Goal: Task Accomplishment & Management: Manage account settings

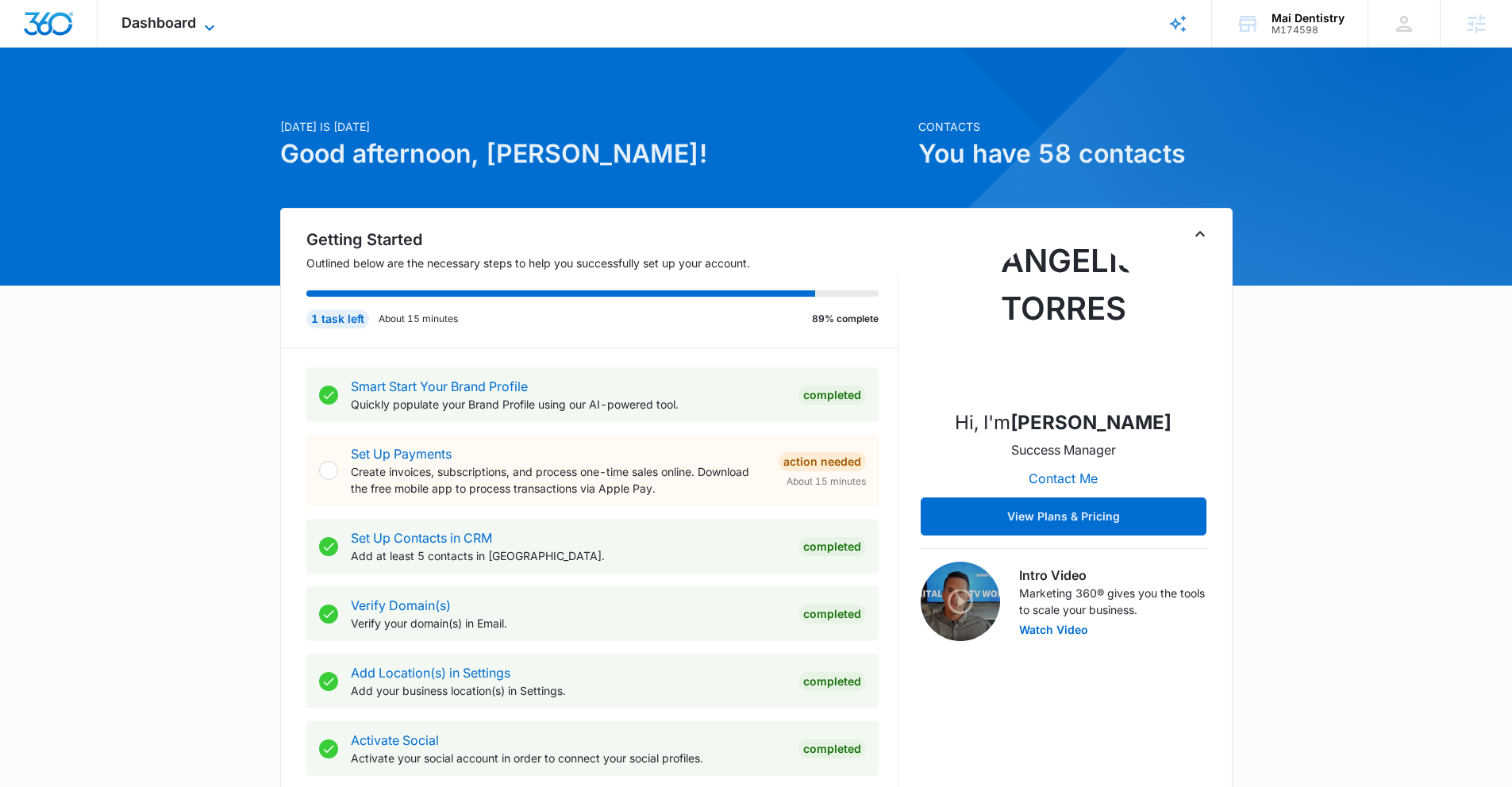
click at [157, 15] on span "Dashboard" at bounding box center [158, 22] width 75 height 16
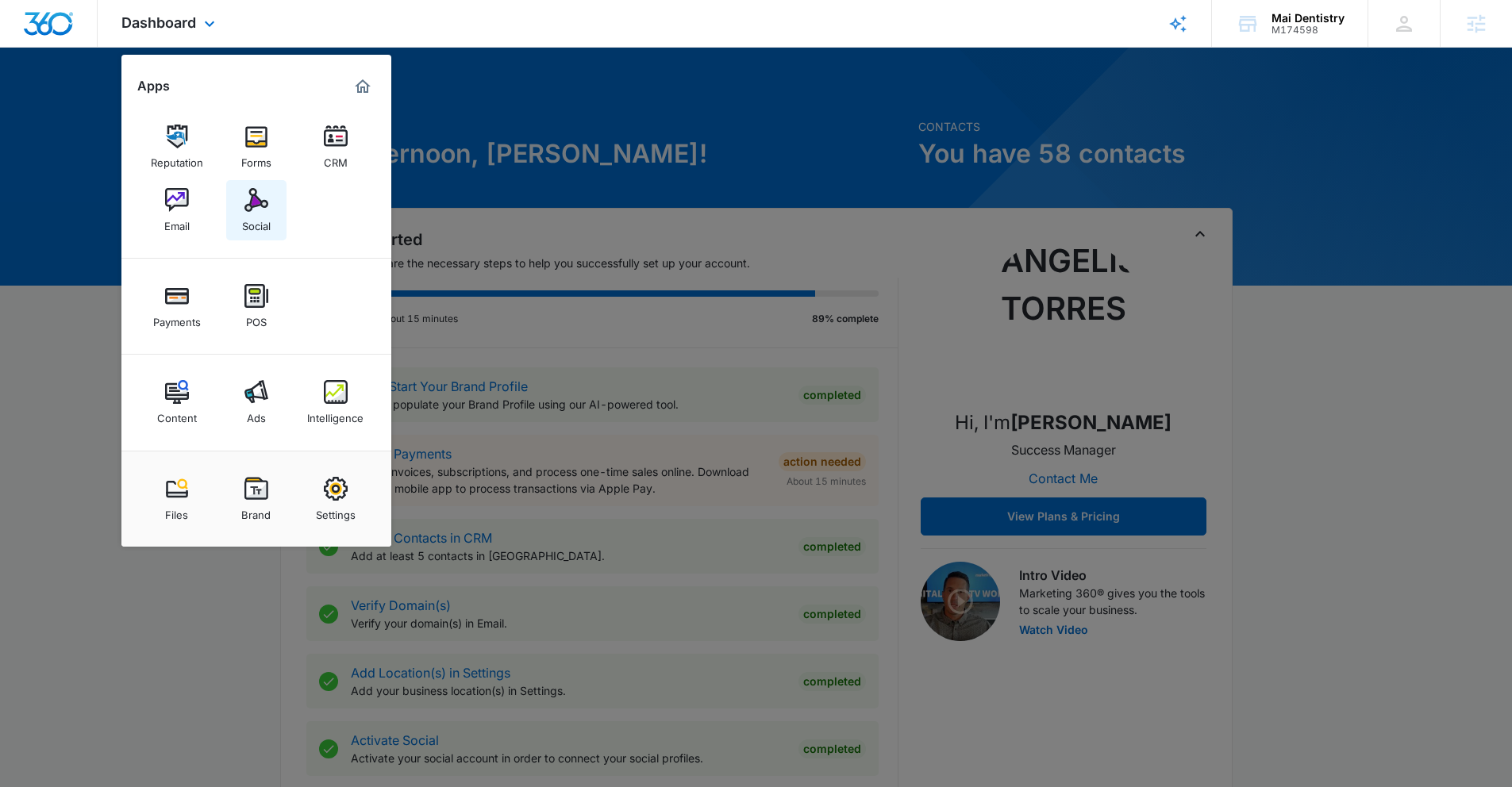
click at [258, 203] on img at bounding box center [257, 200] width 24 height 24
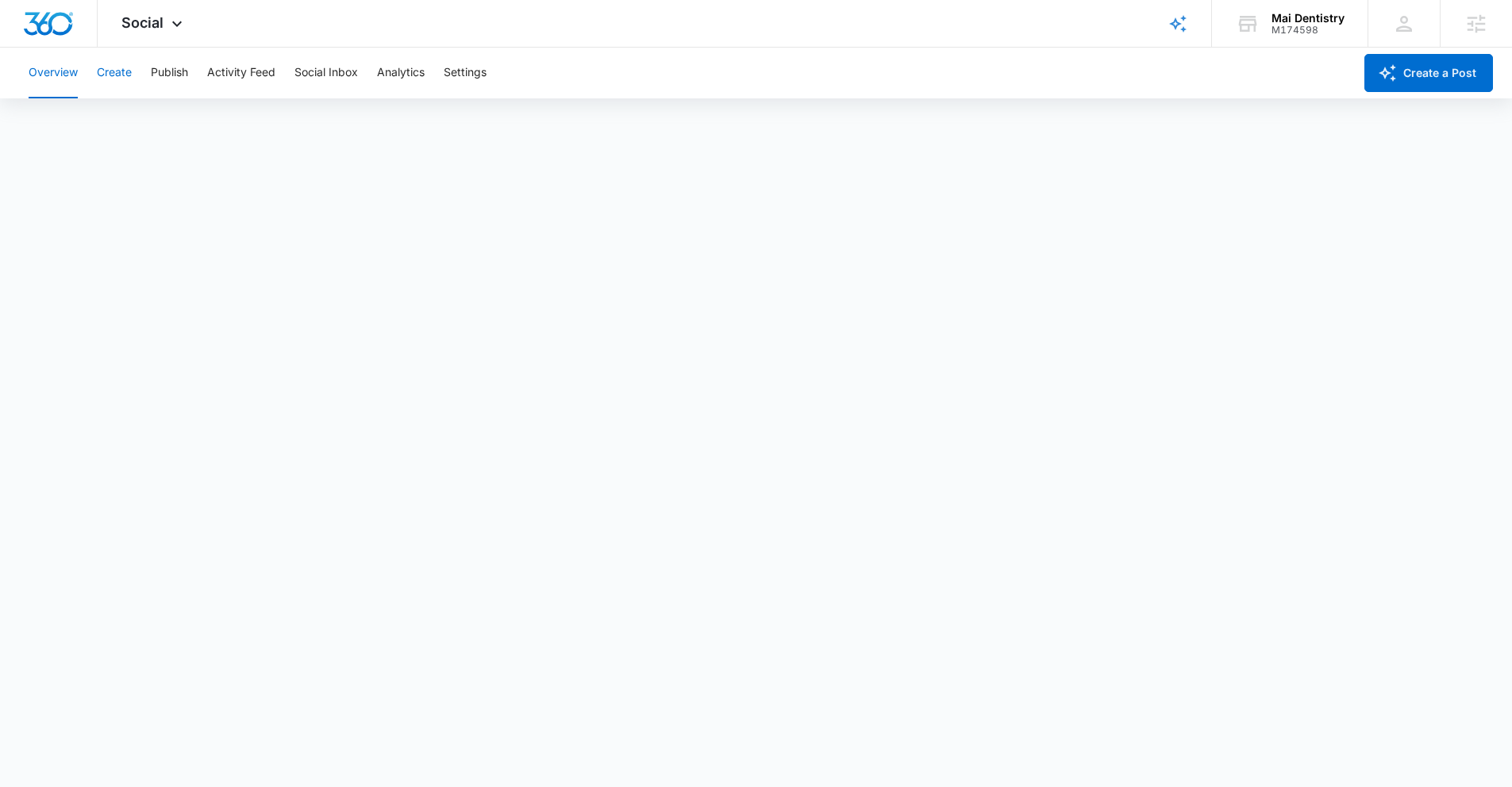
click at [118, 75] on button "Create" at bounding box center [114, 72] width 35 height 51
click at [475, 76] on button "Settings" at bounding box center [465, 72] width 43 height 51
click at [183, 78] on button "Publish" at bounding box center [169, 72] width 37 height 51
click at [445, 78] on div "Overview Create Publish Activity Feed Social Inbox Analytics Settings" at bounding box center [686, 72] width 1334 height 51
click at [458, 75] on button "Settings" at bounding box center [465, 72] width 43 height 51
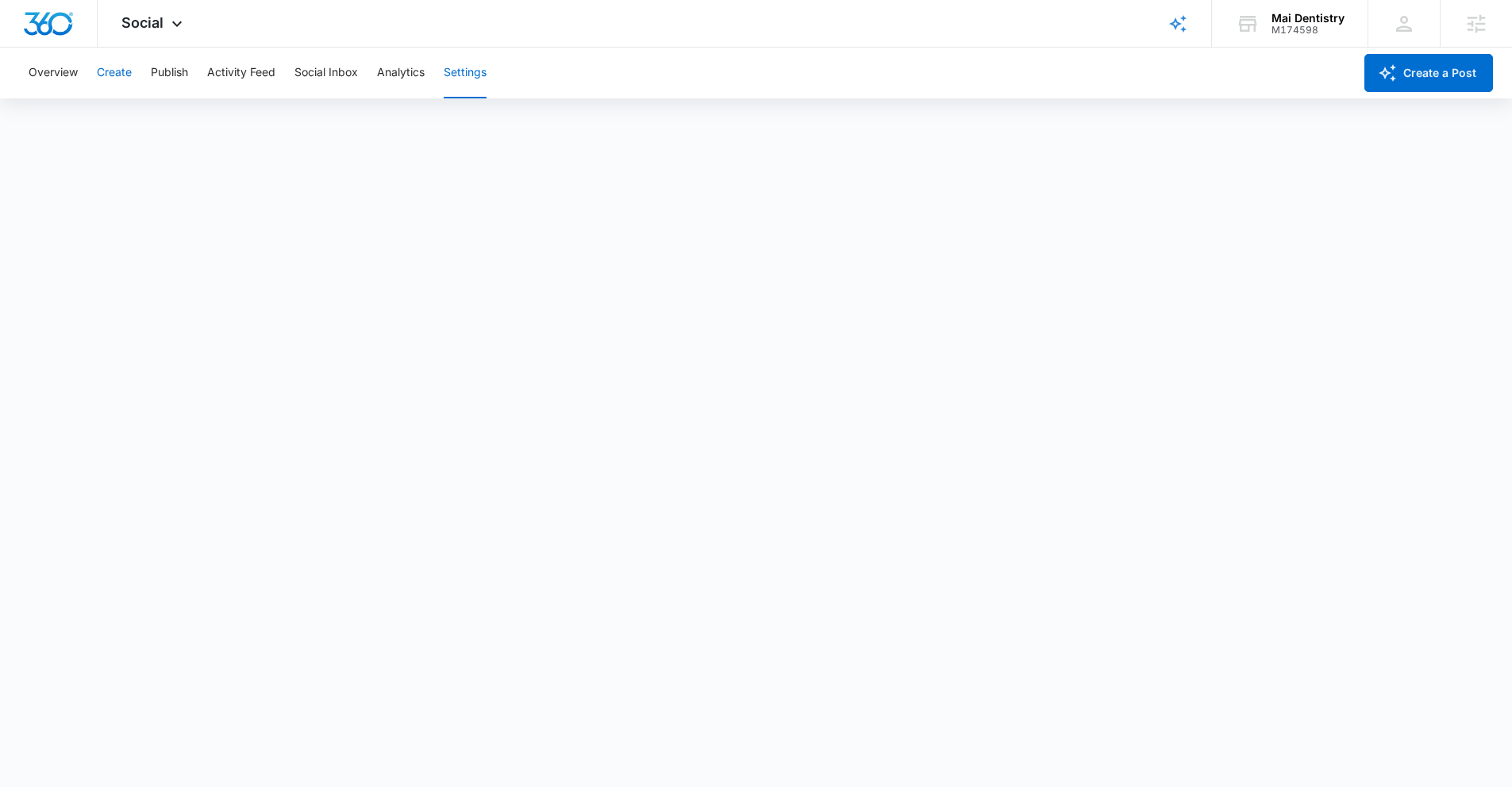
click at [108, 78] on button "Create" at bounding box center [114, 72] width 35 height 51
click at [161, 27] on span "Social" at bounding box center [142, 22] width 42 height 16
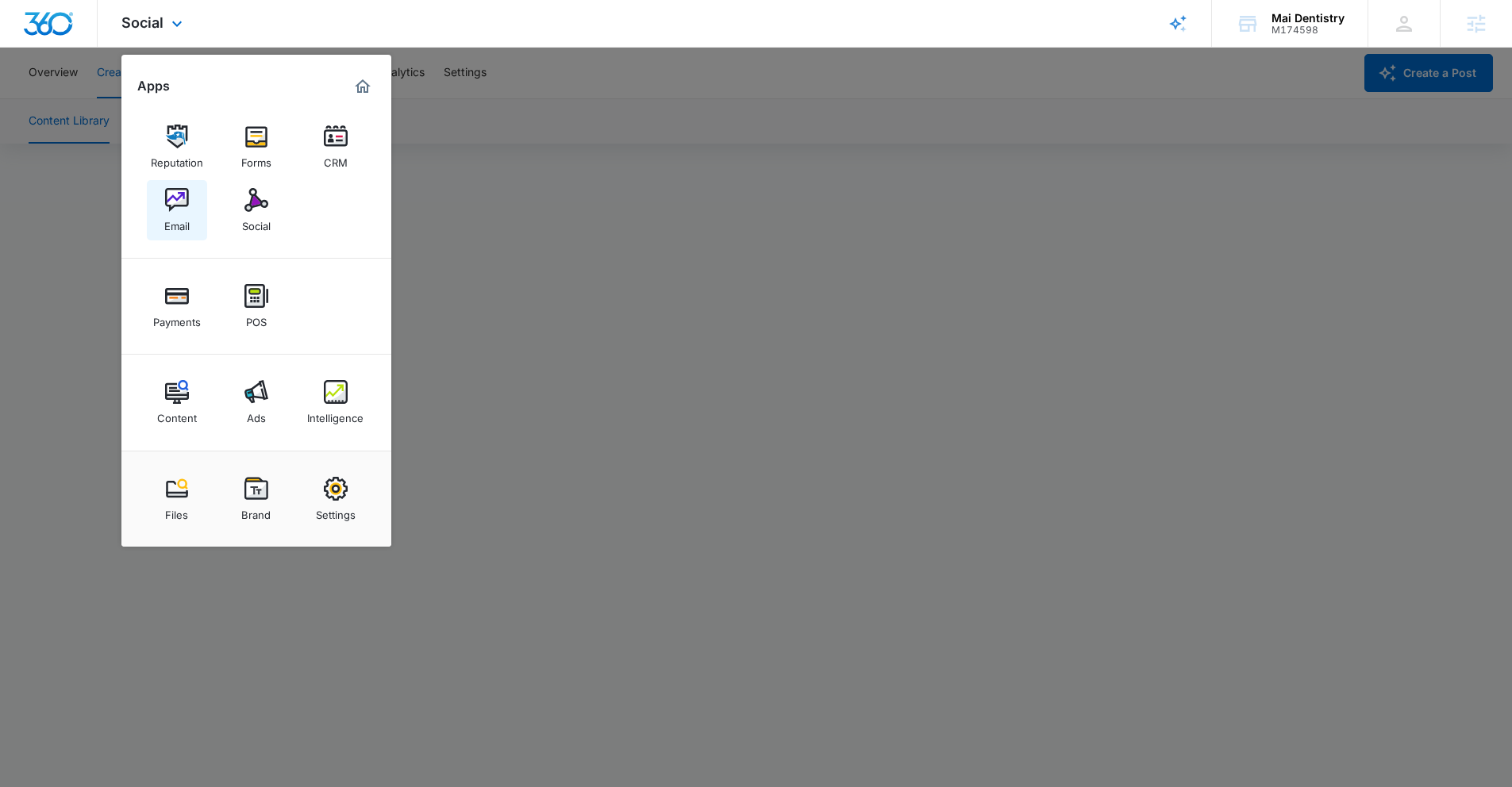
click at [190, 203] on link "Email" at bounding box center [177, 210] width 60 height 60
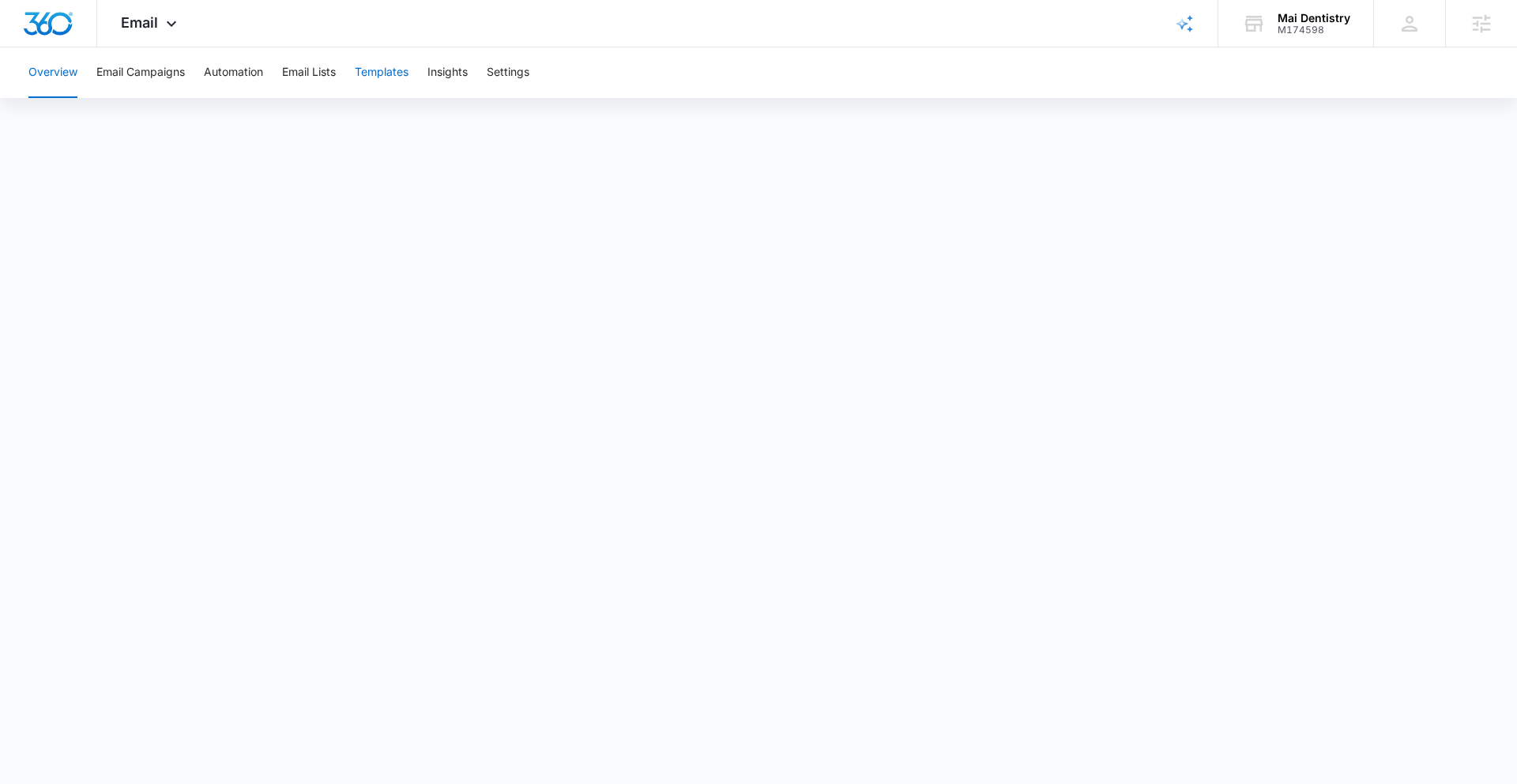
click at [382, 77] on button "Templates" at bounding box center [381, 72] width 54 height 50
click at [149, 74] on button "Email Campaigns" at bounding box center [141, 72] width 89 height 50
click at [163, 29] on icon at bounding box center [171, 27] width 19 height 19
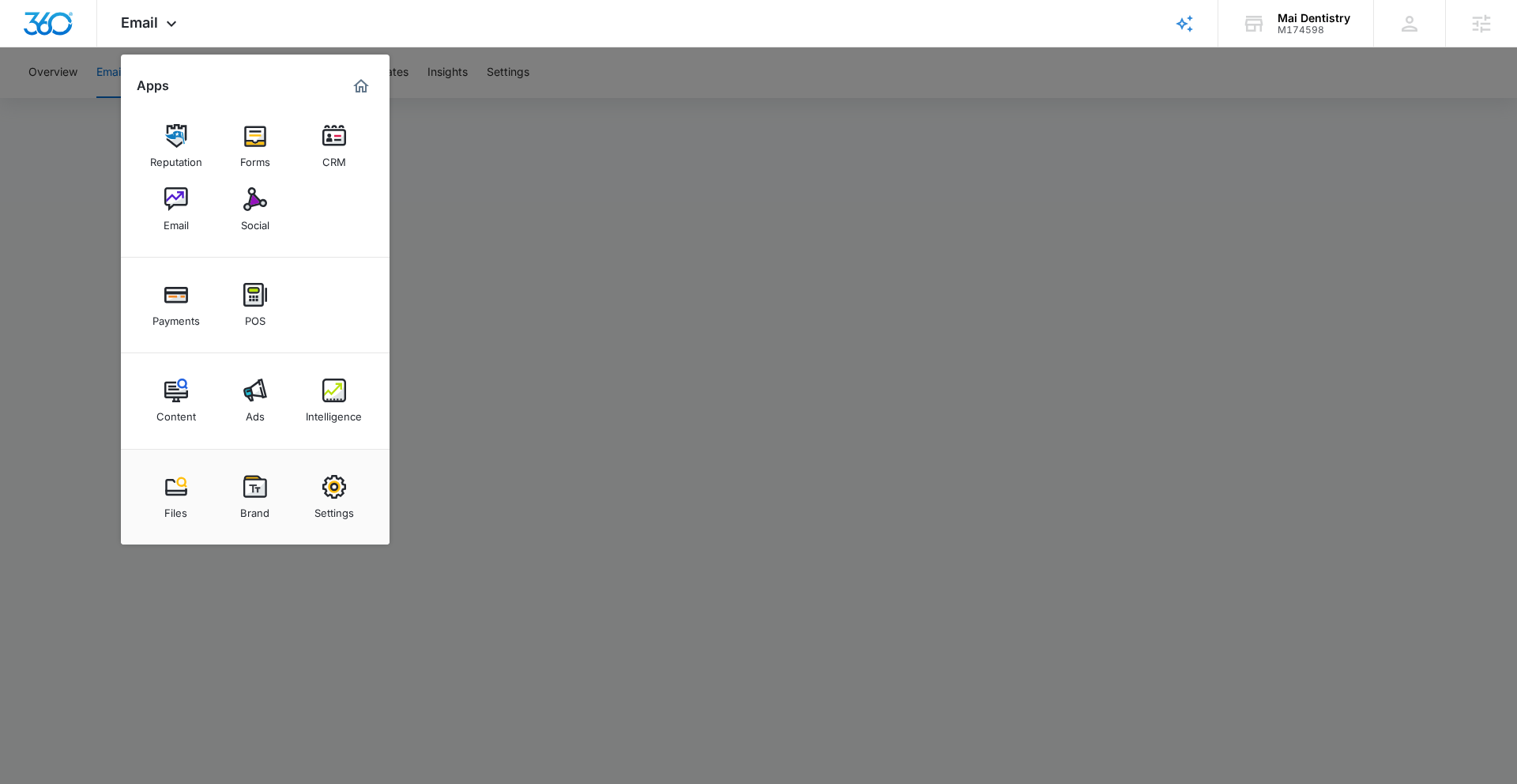
click at [35, 297] on div at bounding box center [758, 392] width 1517 height 784
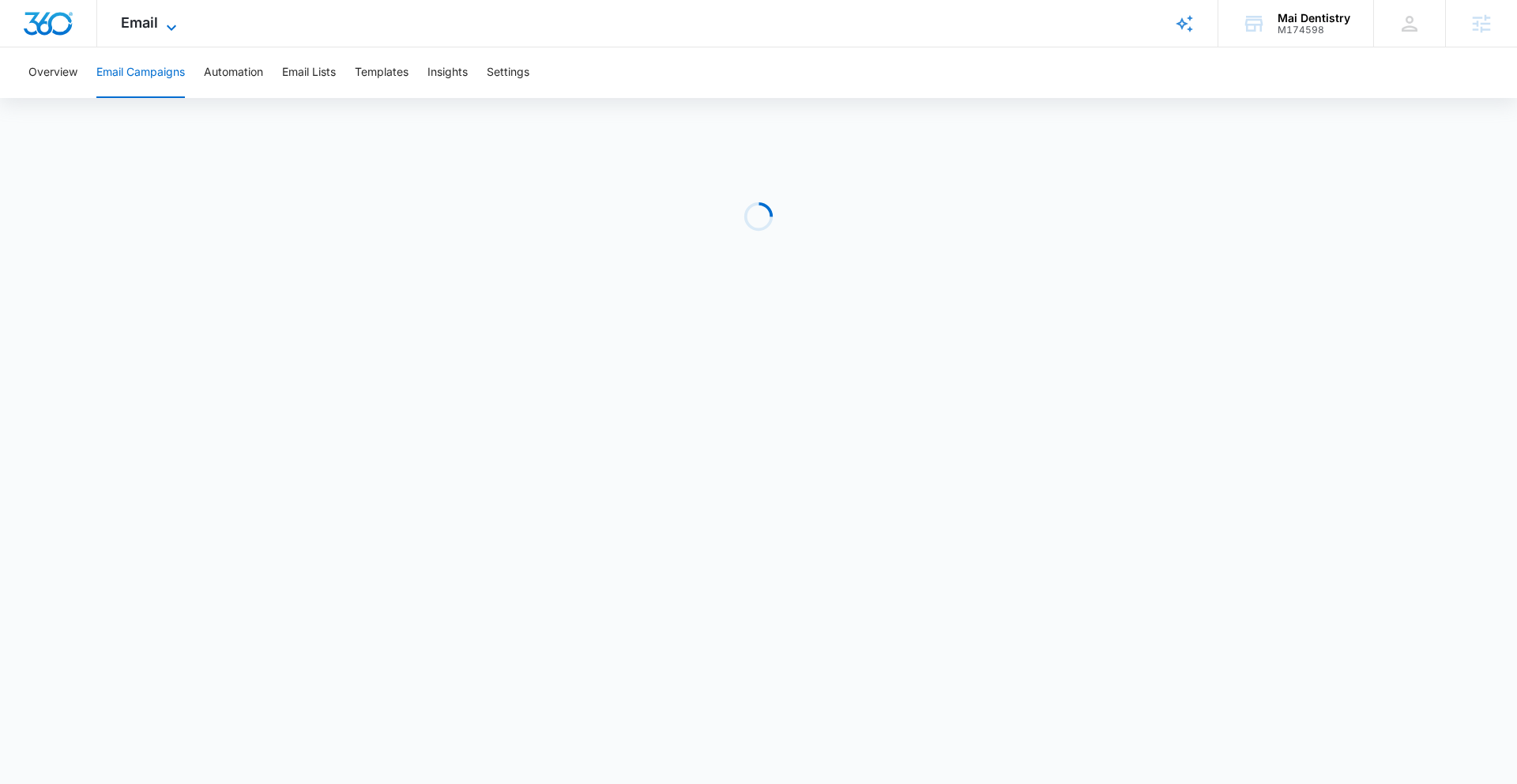
click at [162, 19] on icon at bounding box center [171, 27] width 19 height 19
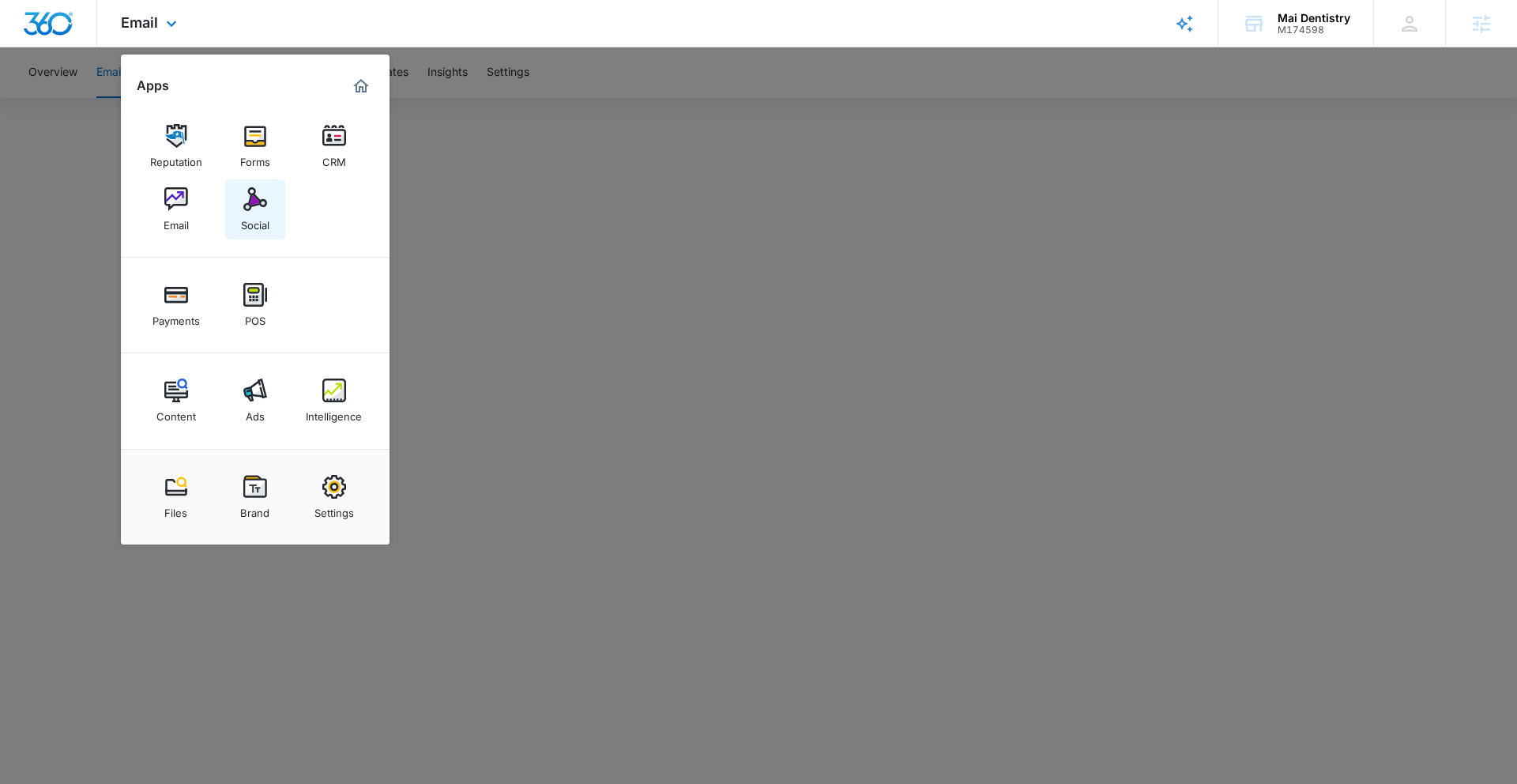
click at [264, 215] on div "Social" at bounding box center [255, 221] width 28 height 21
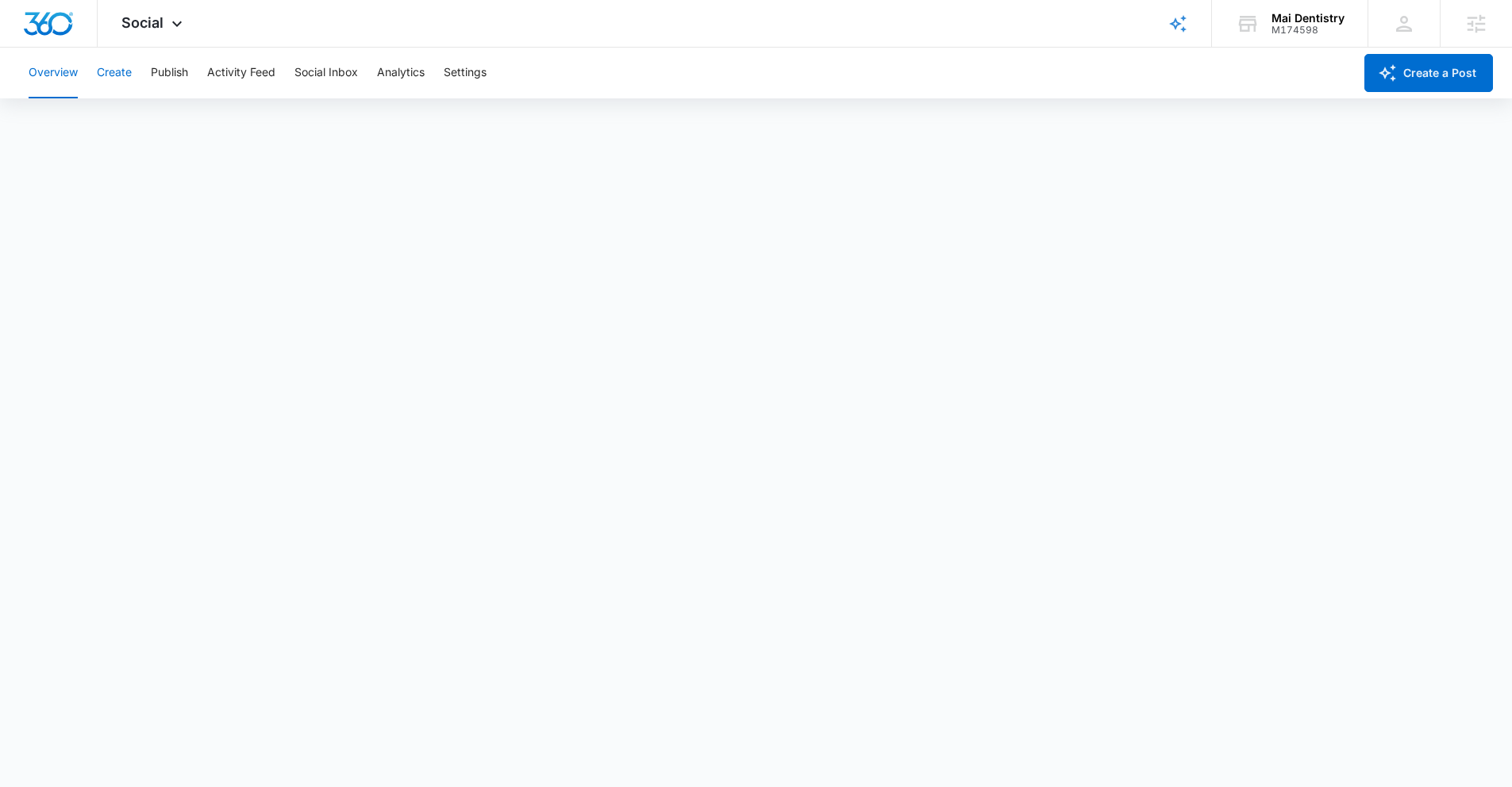
click at [120, 73] on button "Create" at bounding box center [114, 72] width 35 height 51
click at [160, 123] on button "Approvals" at bounding box center [155, 122] width 53 height 45
click at [181, 82] on button "Publish" at bounding box center [169, 72] width 37 height 51
click at [118, 79] on button "Create" at bounding box center [114, 72] width 35 height 51
click at [149, 127] on button "Approvals" at bounding box center [155, 122] width 53 height 45
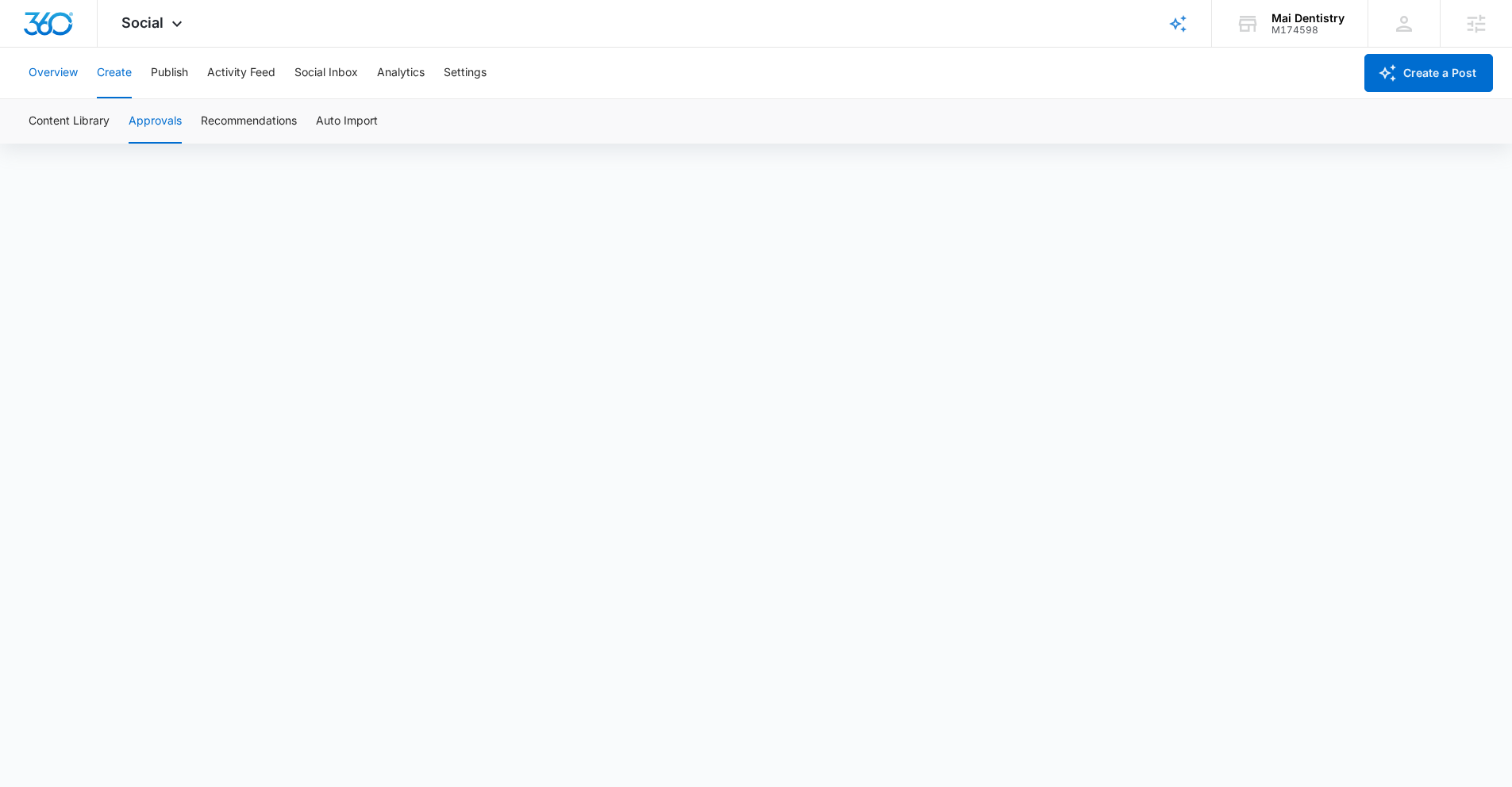
click at [65, 75] on button "Overview" at bounding box center [52, 72] width 49 height 51
click at [97, 78] on button "Create" at bounding box center [114, 72] width 35 height 51
click at [161, 26] on span "Social" at bounding box center [142, 22] width 42 height 16
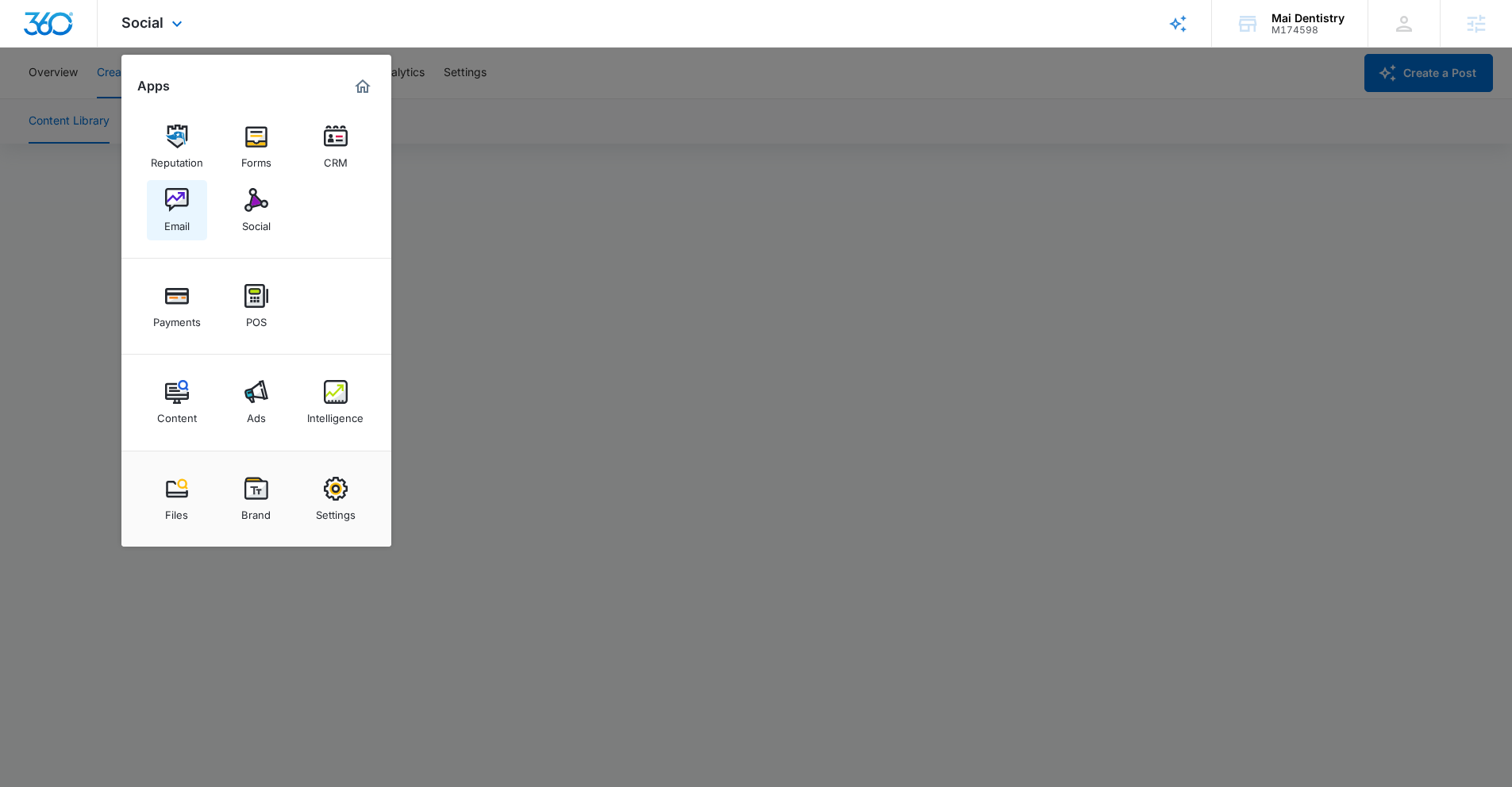
click at [185, 208] on img at bounding box center [177, 200] width 24 height 24
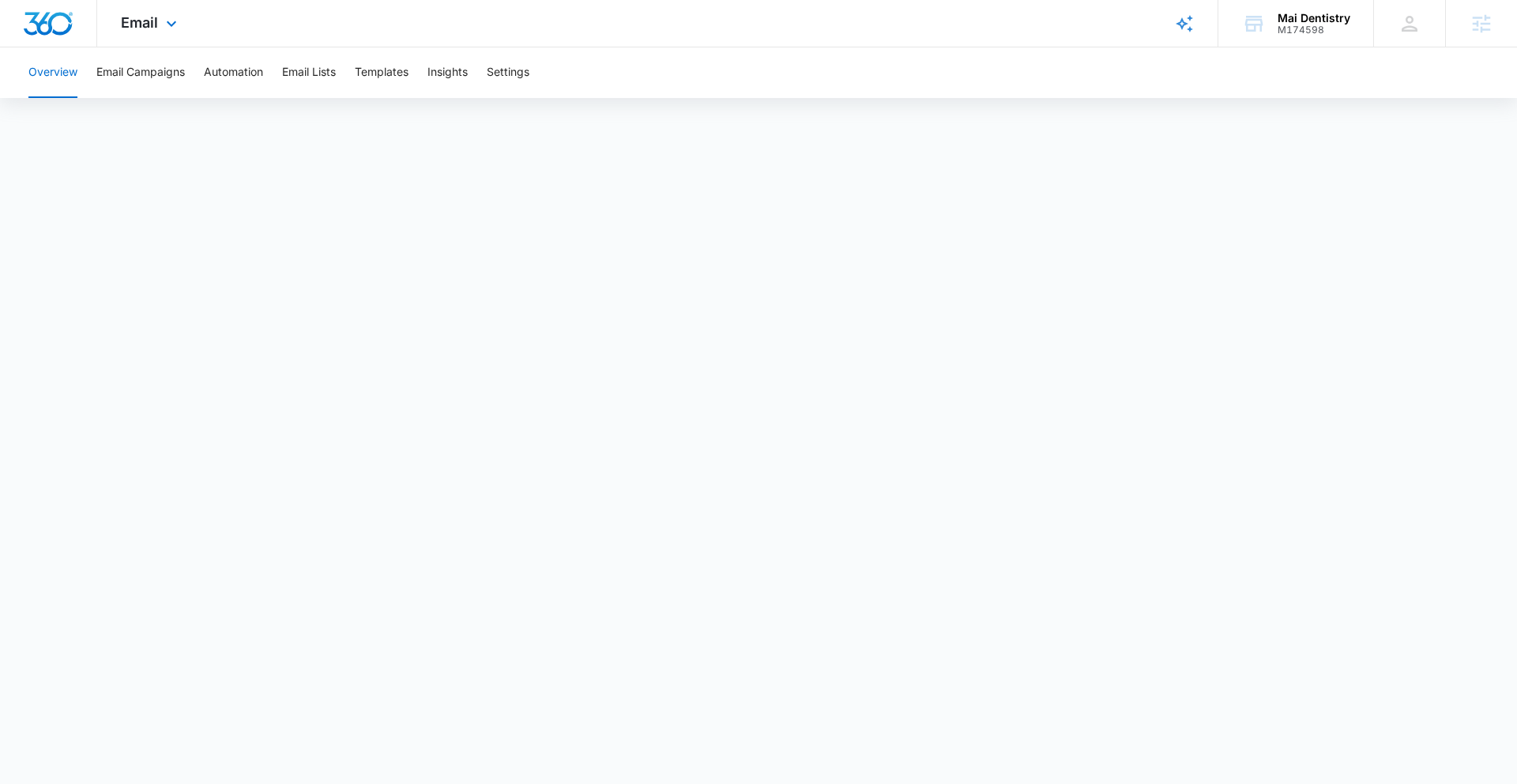
click at [146, 29] on span "Email" at bounding box center [139, 22] width 37 height 16
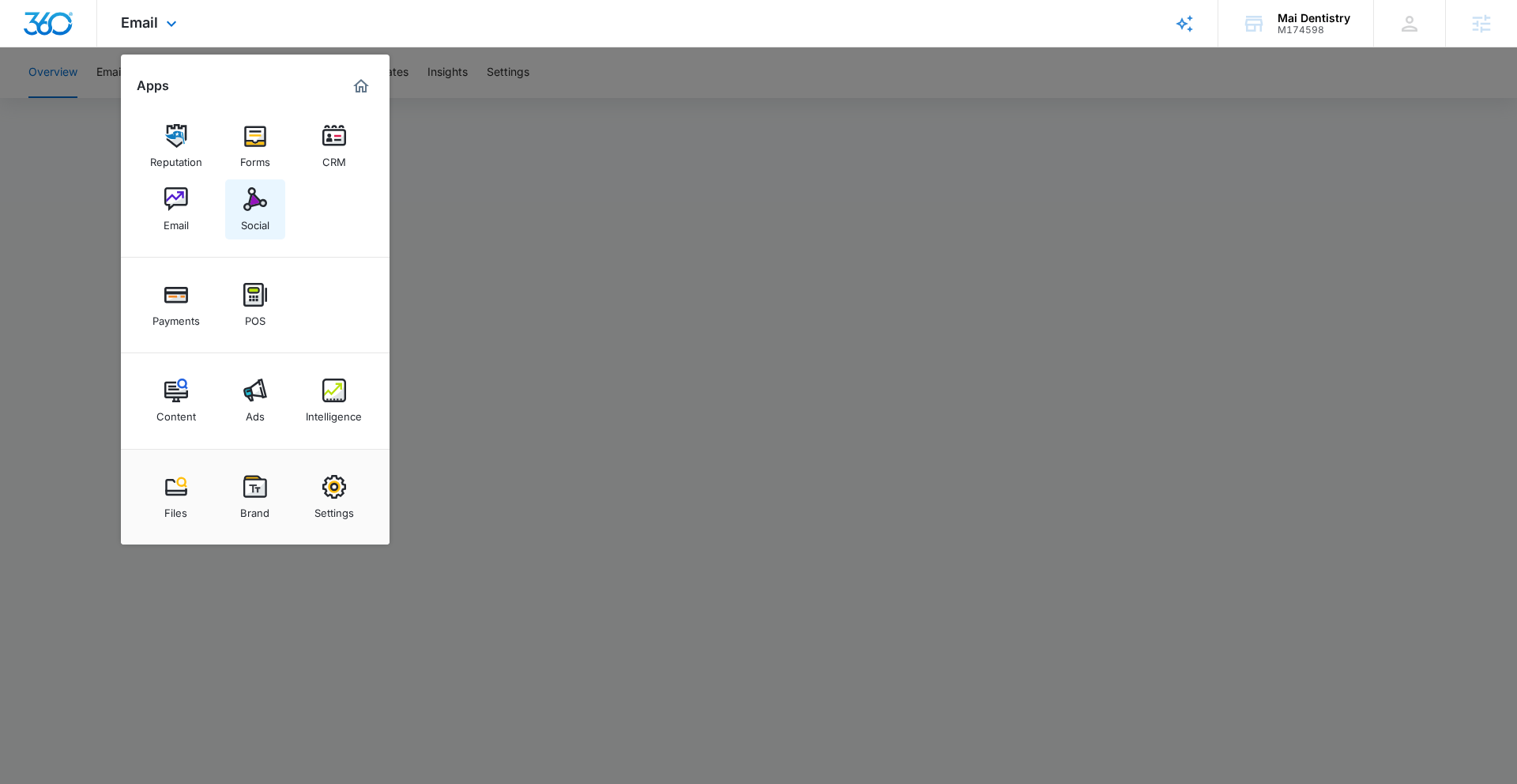
click at [254, 221] on div "Social" at bounding box center [255, 221] width 28 height 21
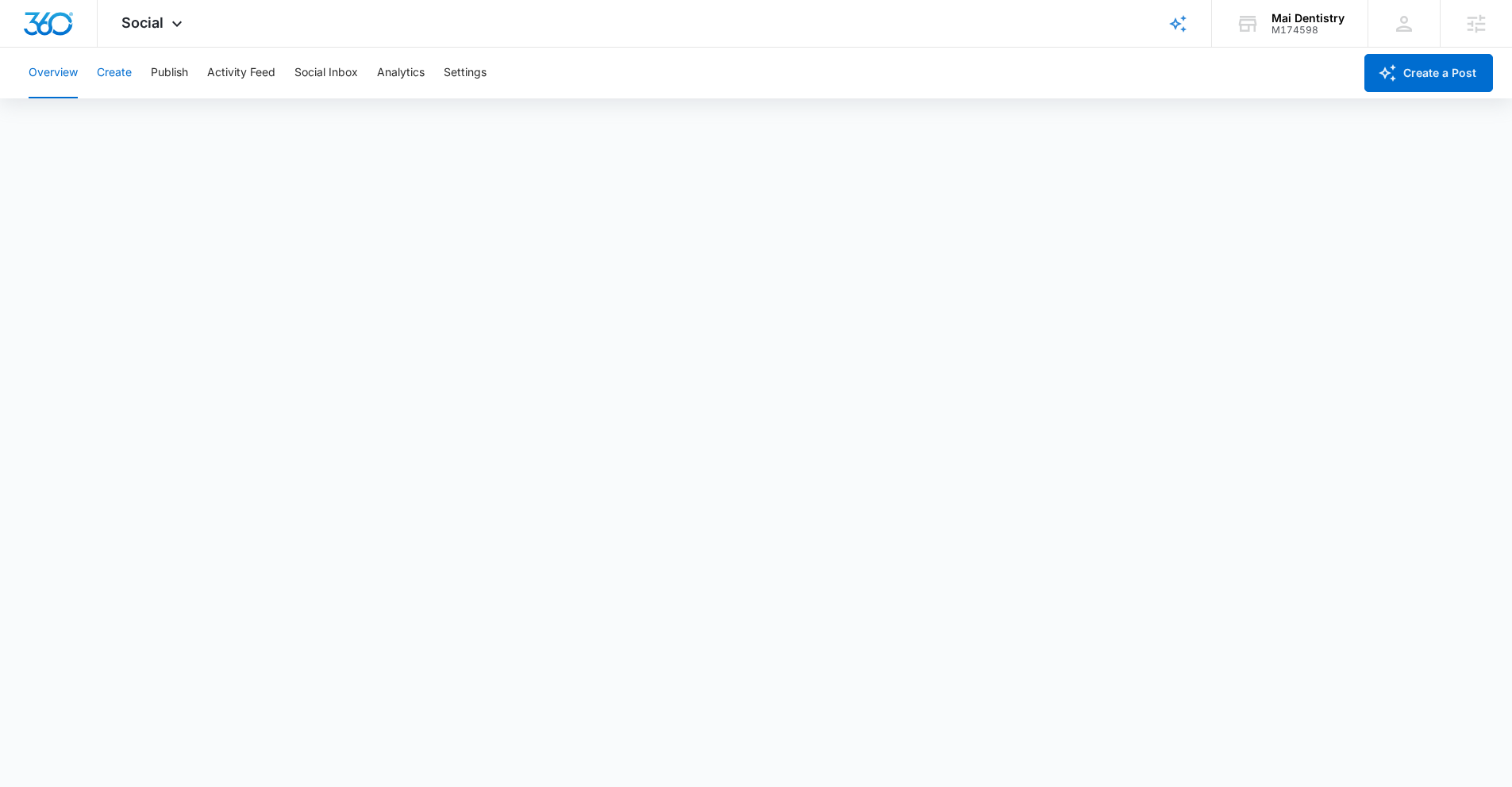
click at [125, 80] on button "Create" at bounding box center [114, 72] width 35 height 51
click at [173, 76] on button "Publish" at bounding box center [169, 72] width 37 height 51
click at [114, 128] on button "Schedules" at bounding box center [121, 122] width 54 height 45
click at [118, 84] on button "Create" at bounding box center [114, 72] width 35 height 51
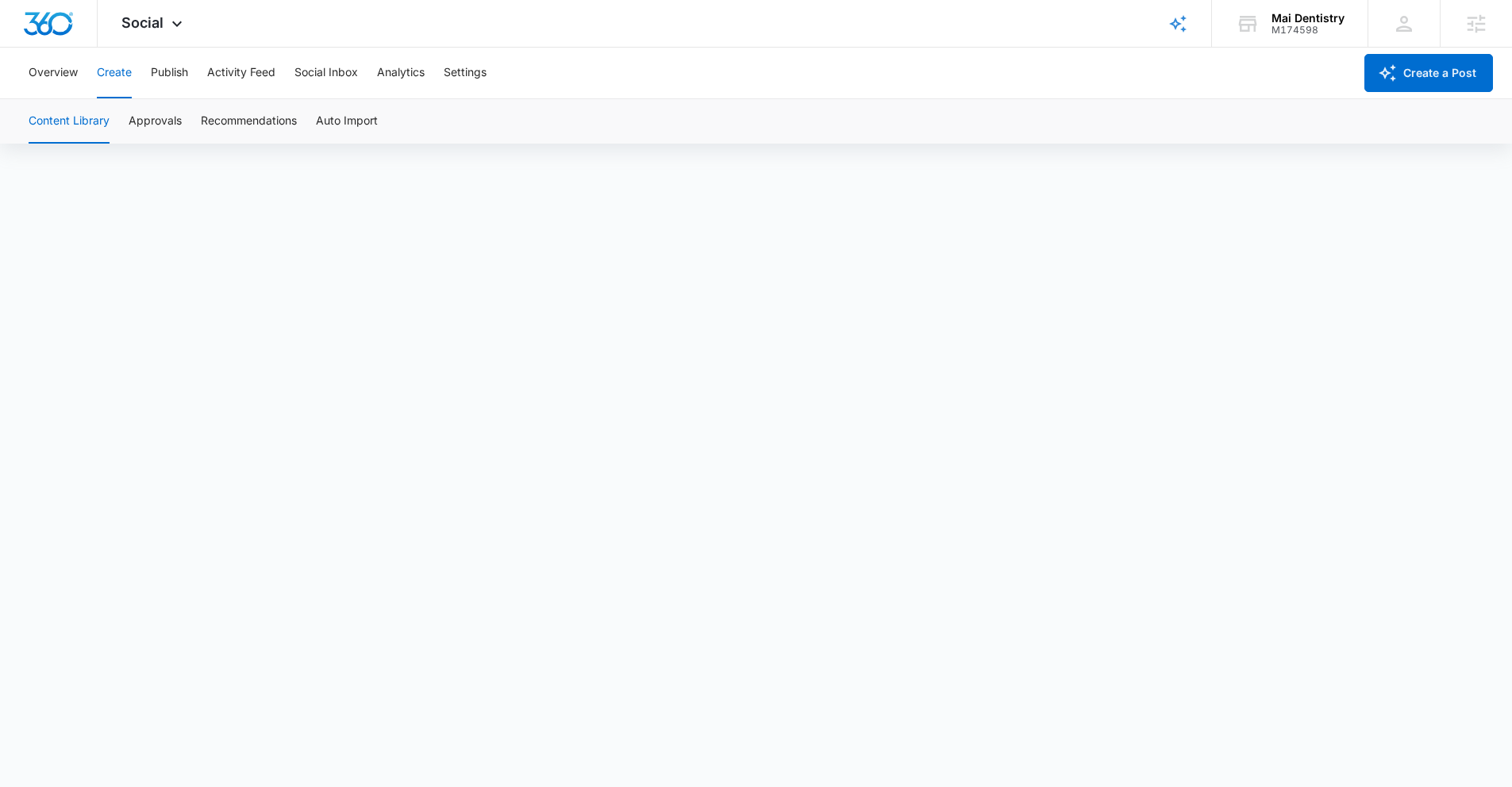
scroll to position [11, 0]
click at [196, 65] on div "Overview Create Publish Activity Feed Social Inbox Analytics Settings" at bounding box center [686, 72] width 1334 height 51
click at [185, 69] on button "Publish" at bounding box center [169, 72] width 37 height 51
click at [102, 126] on button "Schedules" at bounding box center [121, 122] width 54 height 45
click at [46, 127] on button "Calendar" at bounding box center [52, 122] width 47 height 45
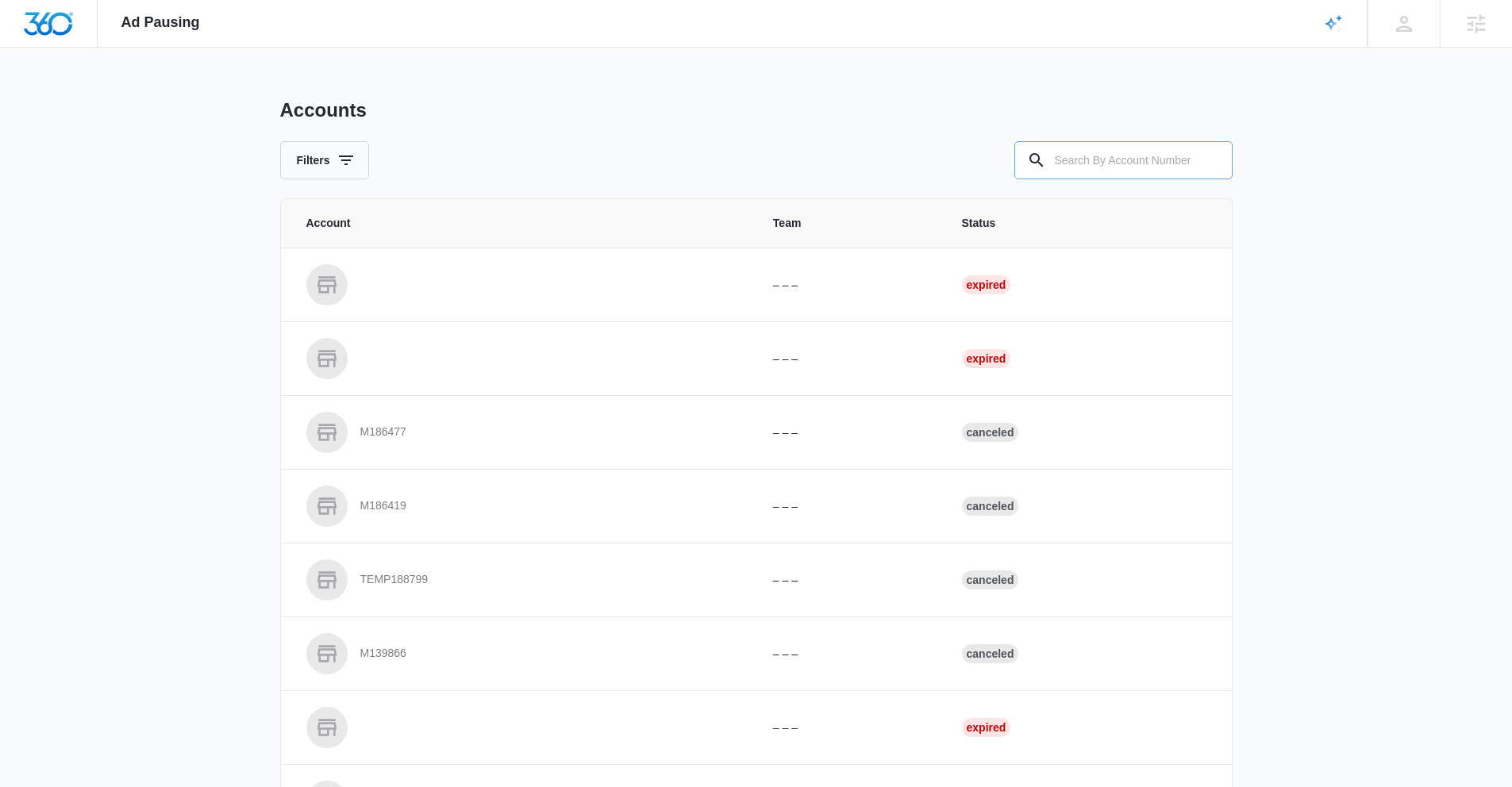
click at [1114, 157] on input "text" at bounding box center [1123, 160] width 218 height 38
paste input "M171883"
type input "M171883"
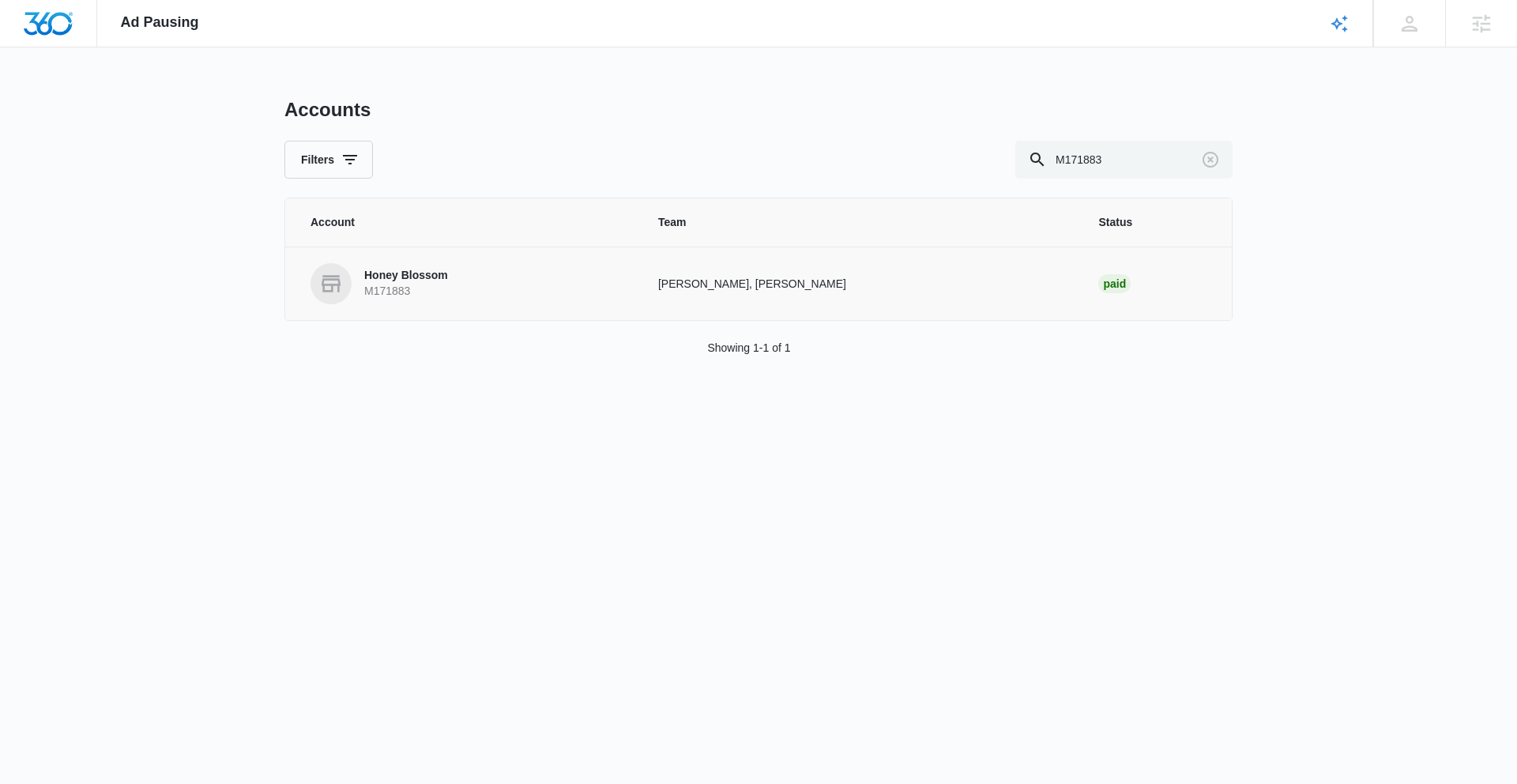
click at [533, 286] on link "Honey Blossom M171883" at bounding box center [465, 284] width 310 height 41
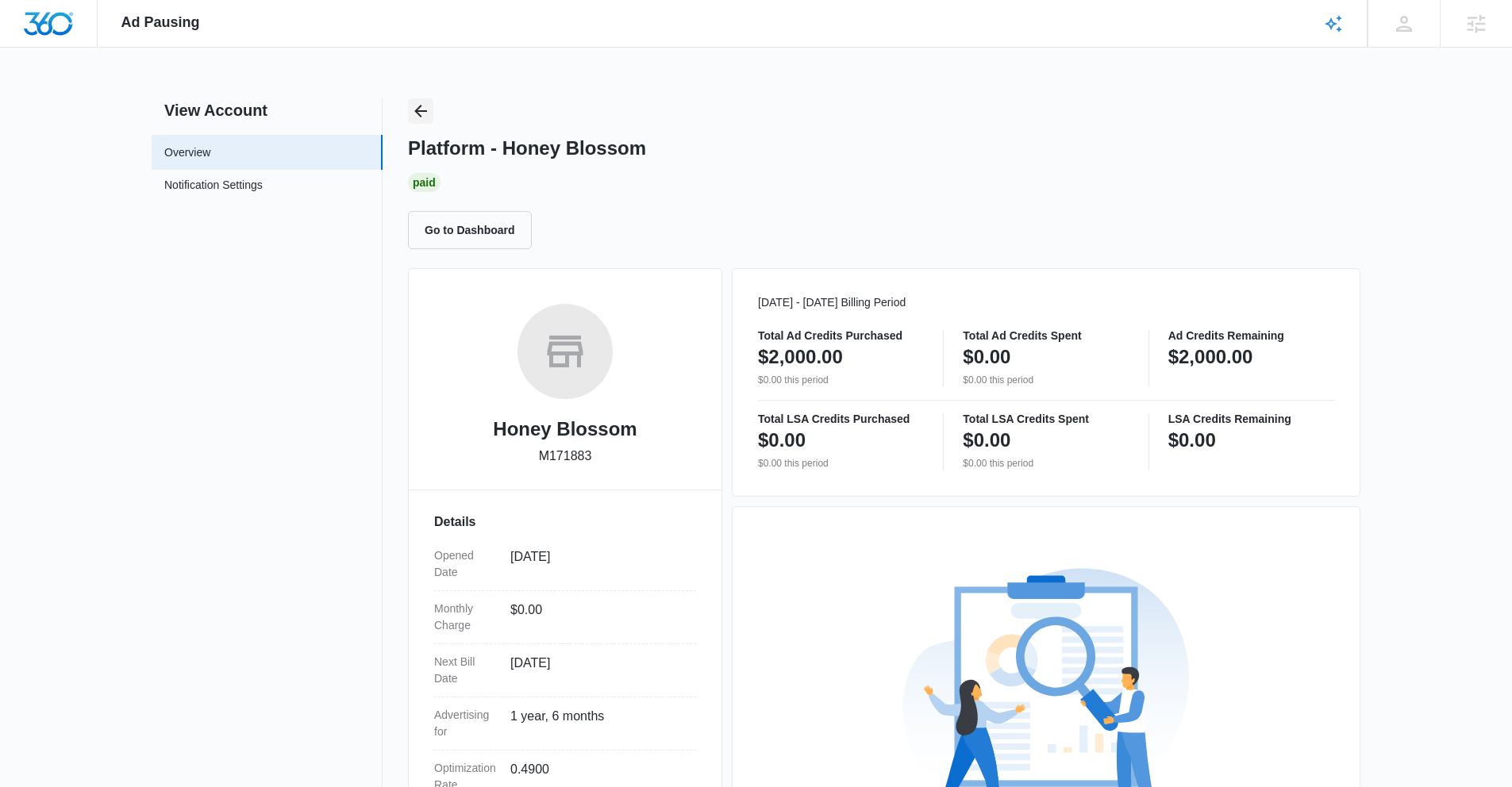
click at [424, 115] on icon "Back" at bounding box center [421, 111] width 19 height 19
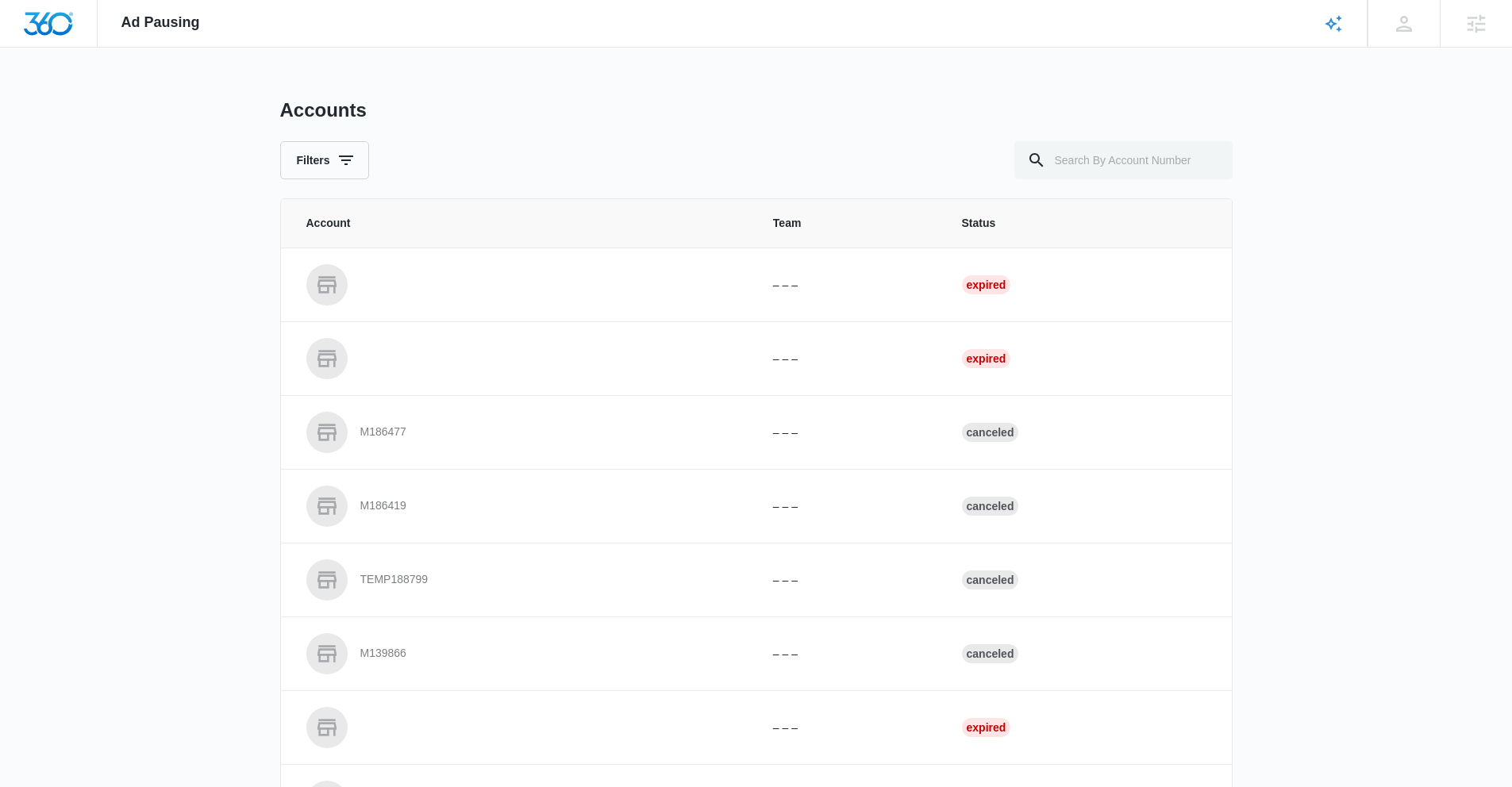
click at [1116, 183] on div "Accounts Filters Account Team Status – – – Expired – – – Expired M186477 – – – …" at bounding box center [756, 586] width 952 height 975
click at [1119, 167] on input "text" at bounding box center [1123, 160] width 218 height 38
paste input "M171883"
type input "M171883"
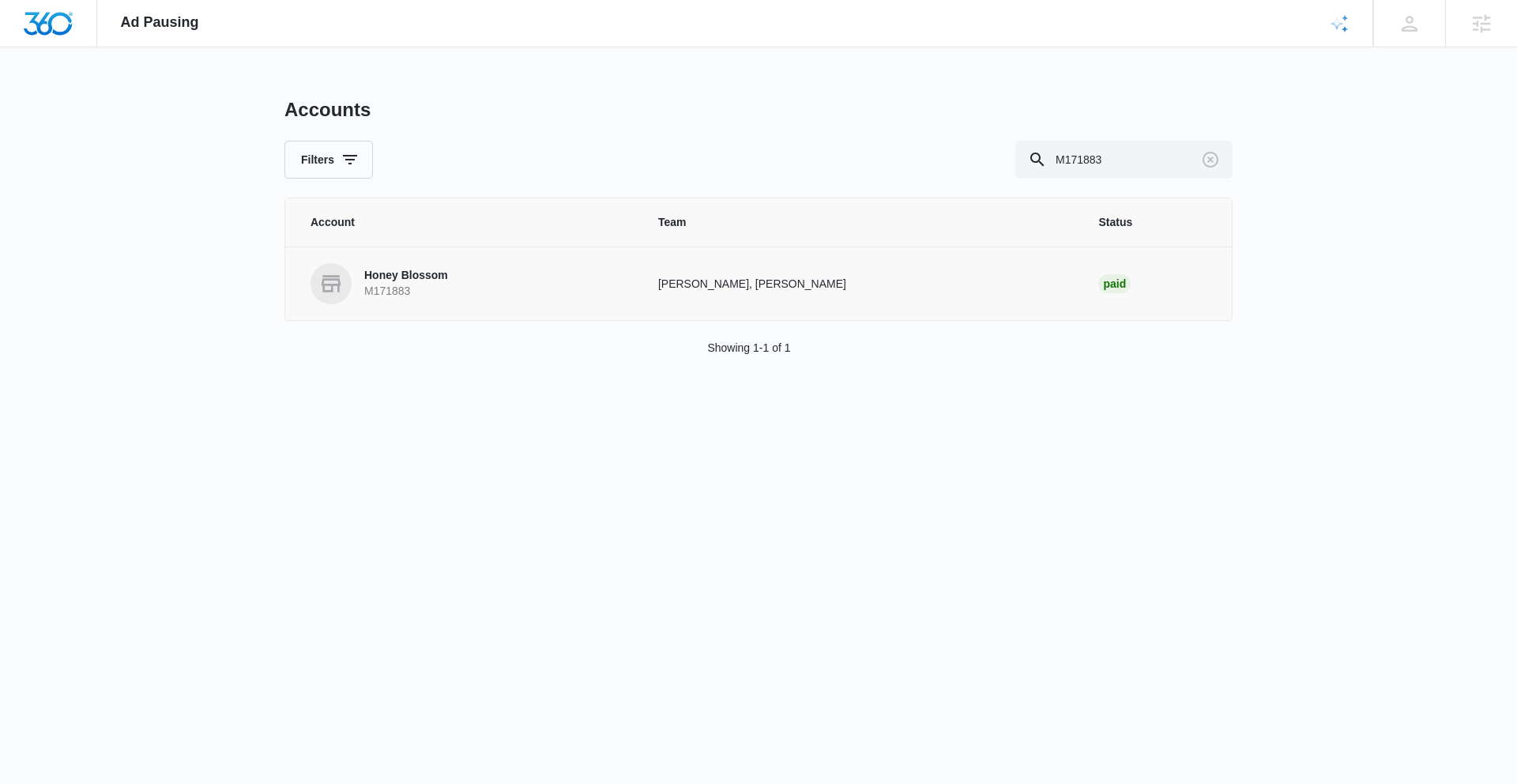
click at [489, 286] on link "Honey Blossom M171883" at bounding box center [465, 284] width 310 height 41
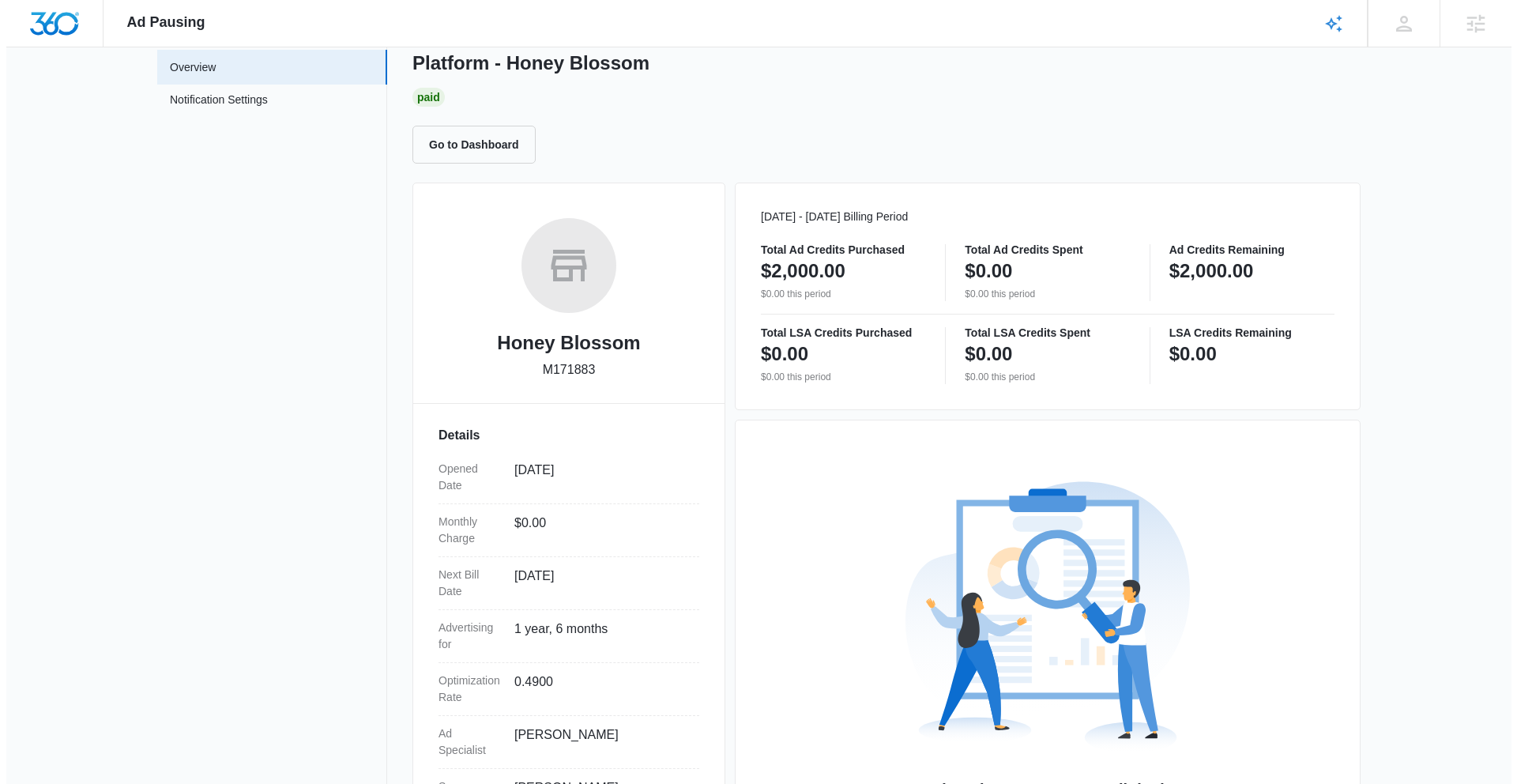
scroll to position [223, 0]
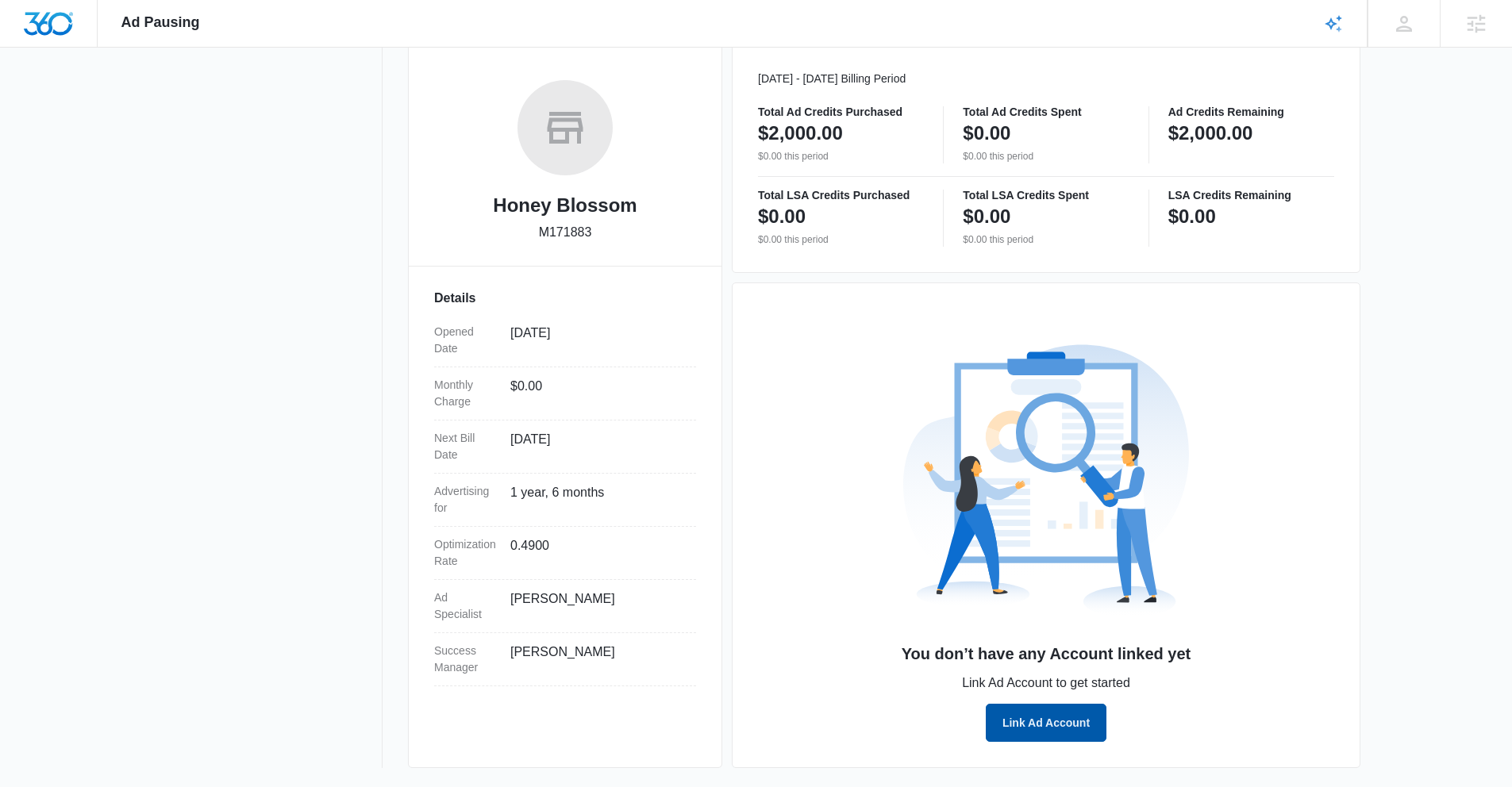
click at [1076, 729] on button "Link Ad Account" at bounding box center [1046, 723] width 120 height 38
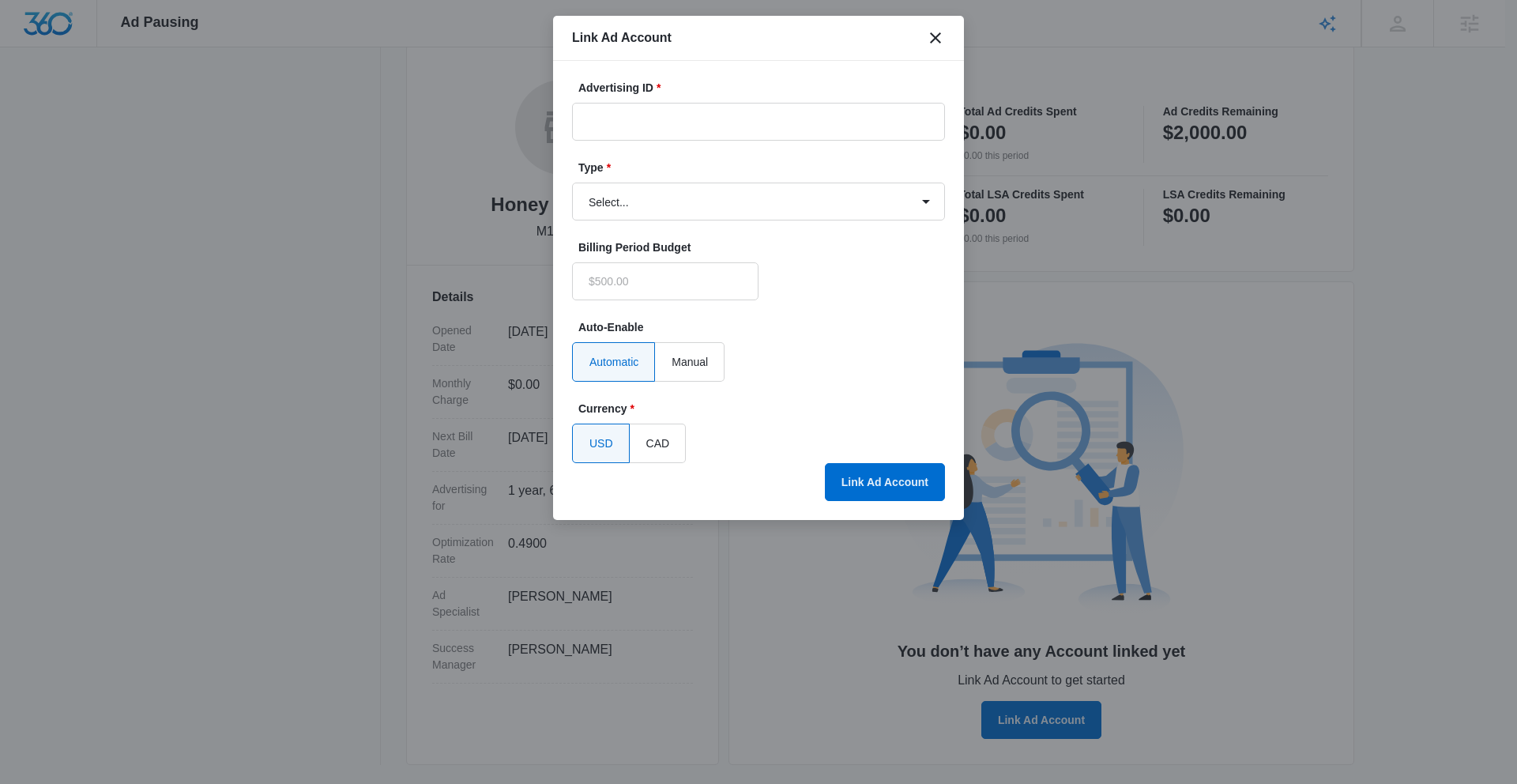
type input "$0.00"
click at [712, 120] on input "Advertising ID *" at bounding box center [758, 121] width 373 height 38
type input "388-824-8300"
click at [623, 210] on select "Select... Bing Ads Facebook Ads Google Ads" at bounding box center [758, 201] width 373 height 38
select select "google"
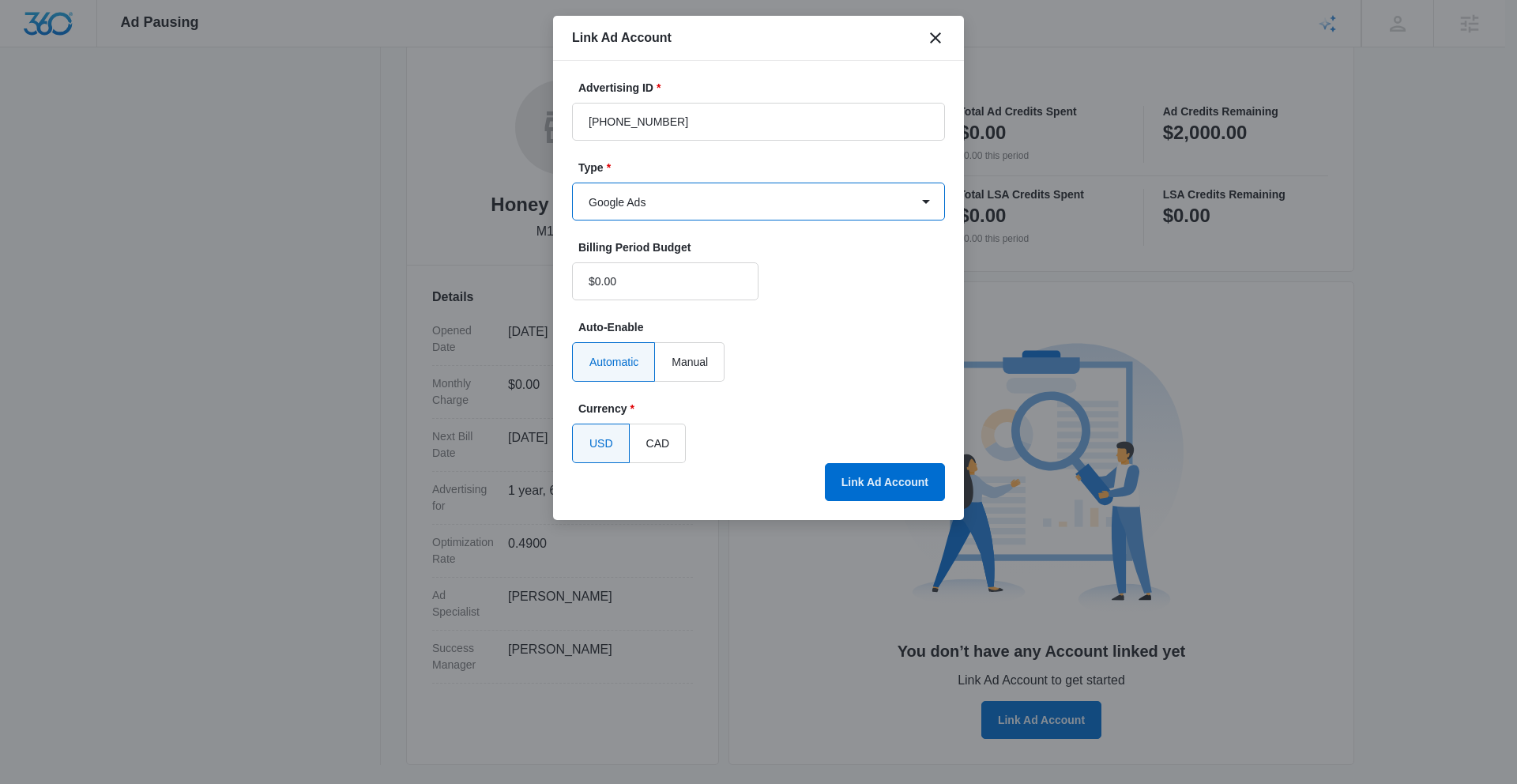
click at [572, 182] on select "Select... Bing Ads Facebook Ads Google Ads" at bounding box center [758, 201] width 373 height 38
click at [864, 479] on button "Link Ad Account" at bounding box center [885, 482] width 120 height 38
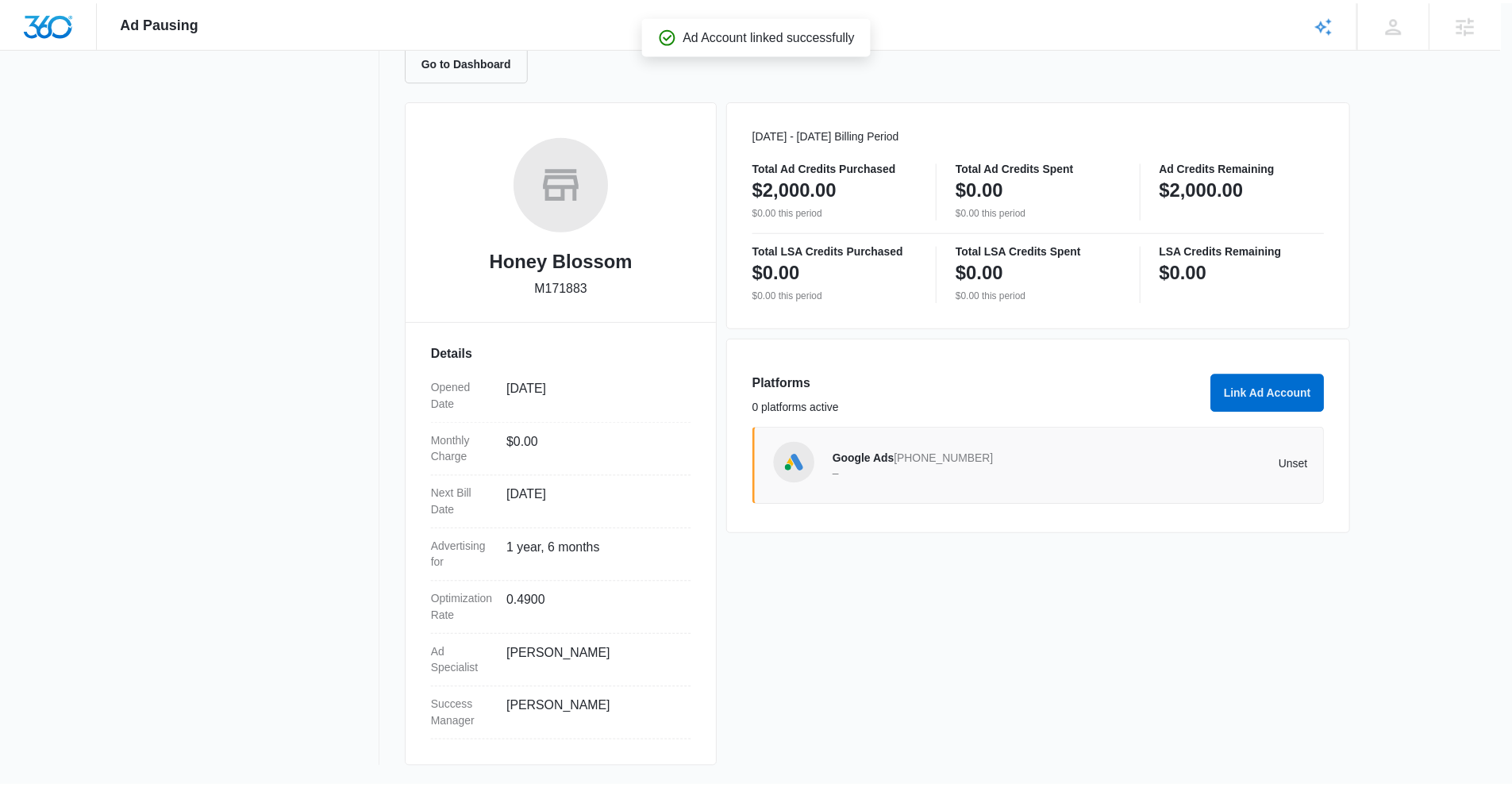
scroll to position [168, 0]
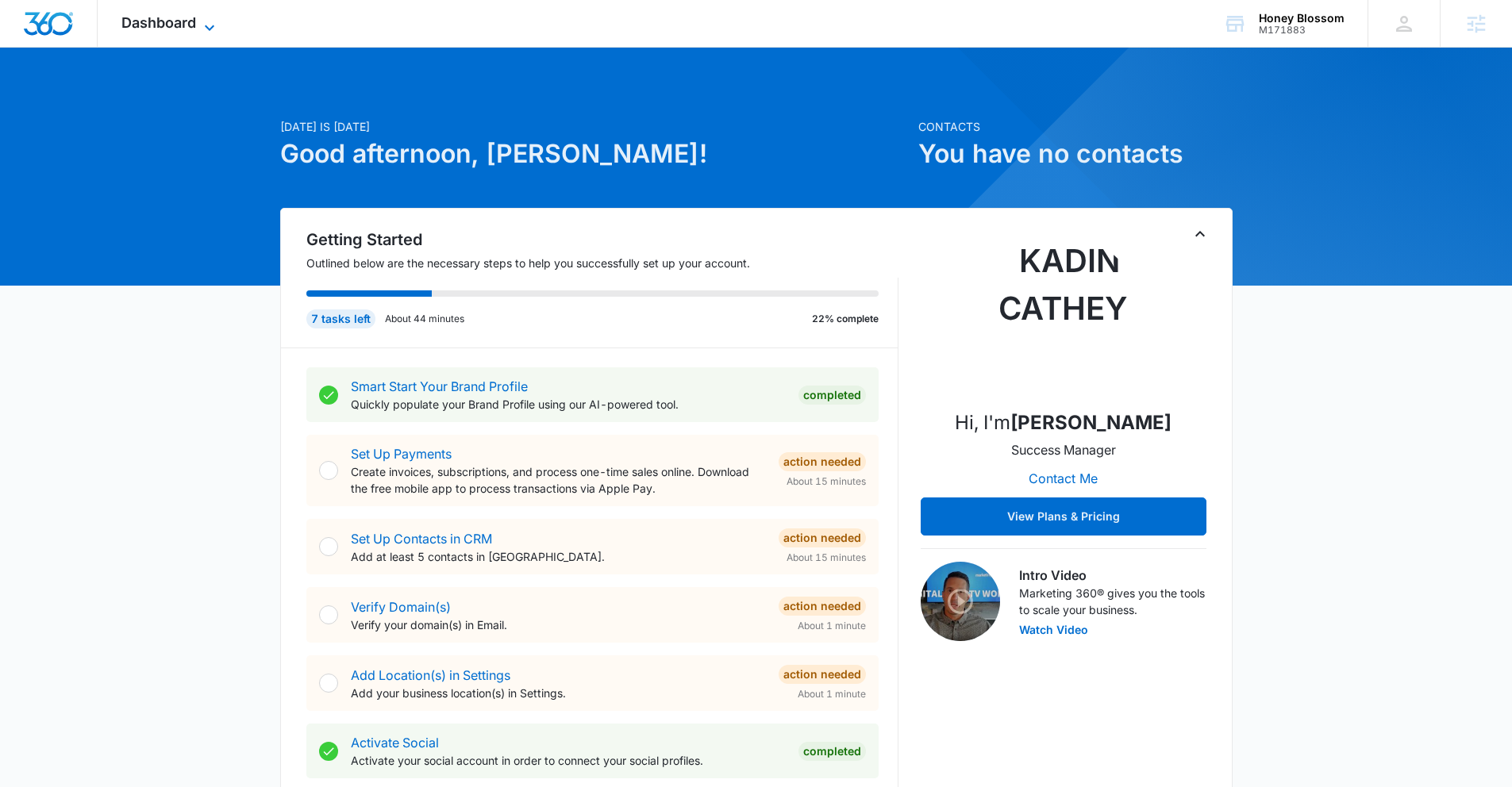
click at [137, 22] on span "Dashboard" at bounding box center [158, 22] width 75 height 16
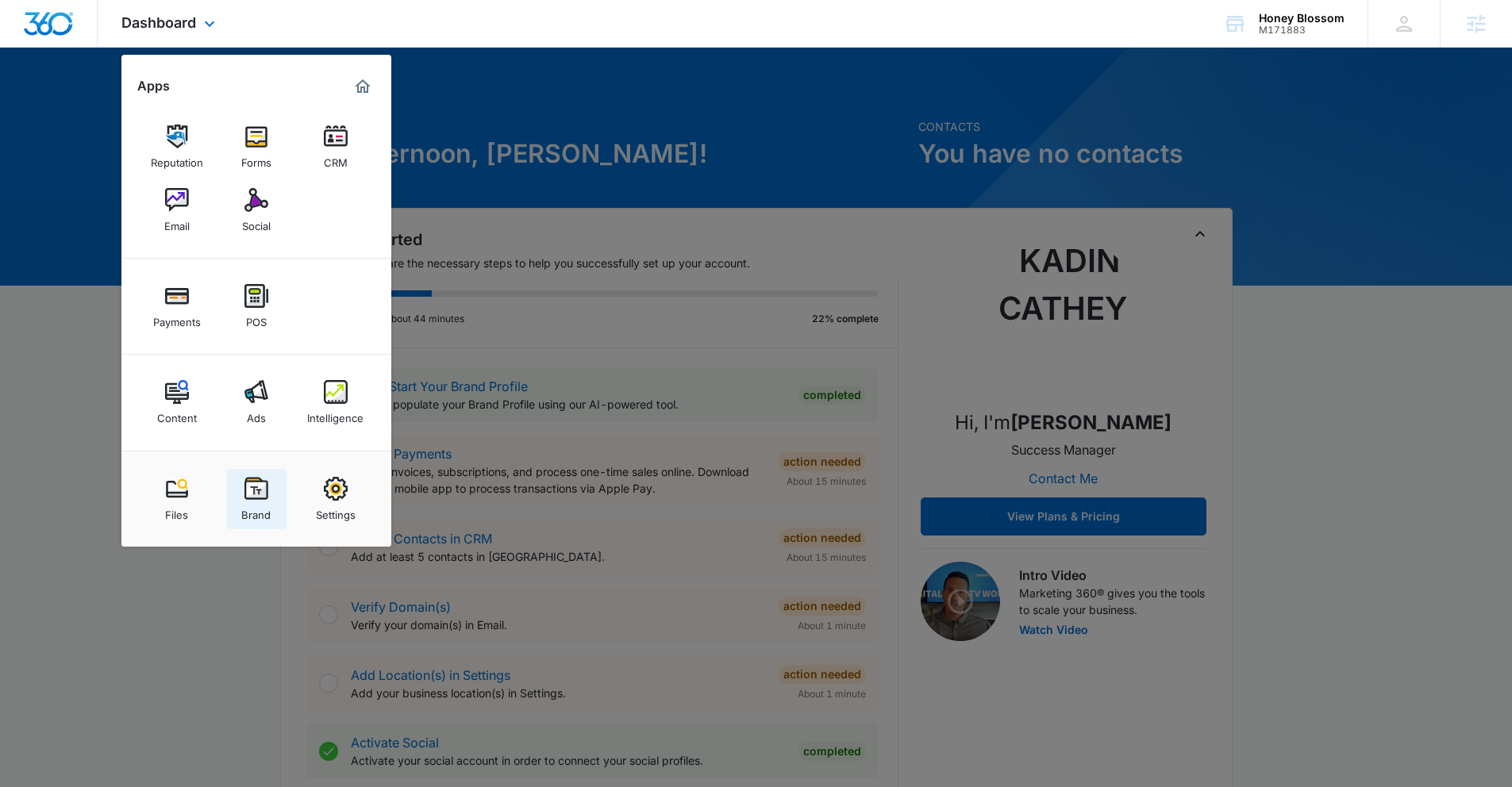
click at [260, 499] on img at bounding box center [257, 488] width 24 height 24
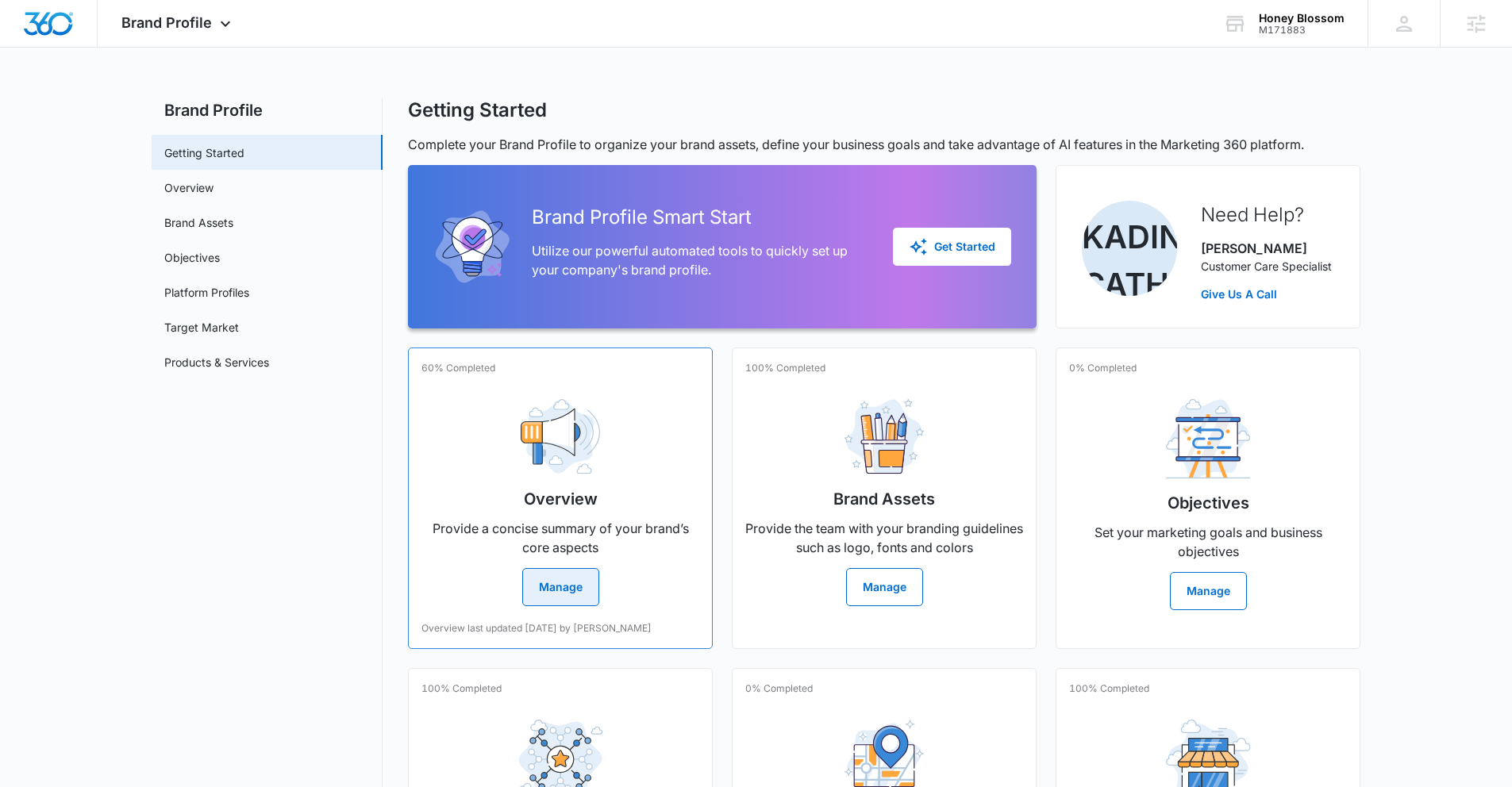
click at [521, 455] on img at bounding box center [560, 437] width 79 height 76
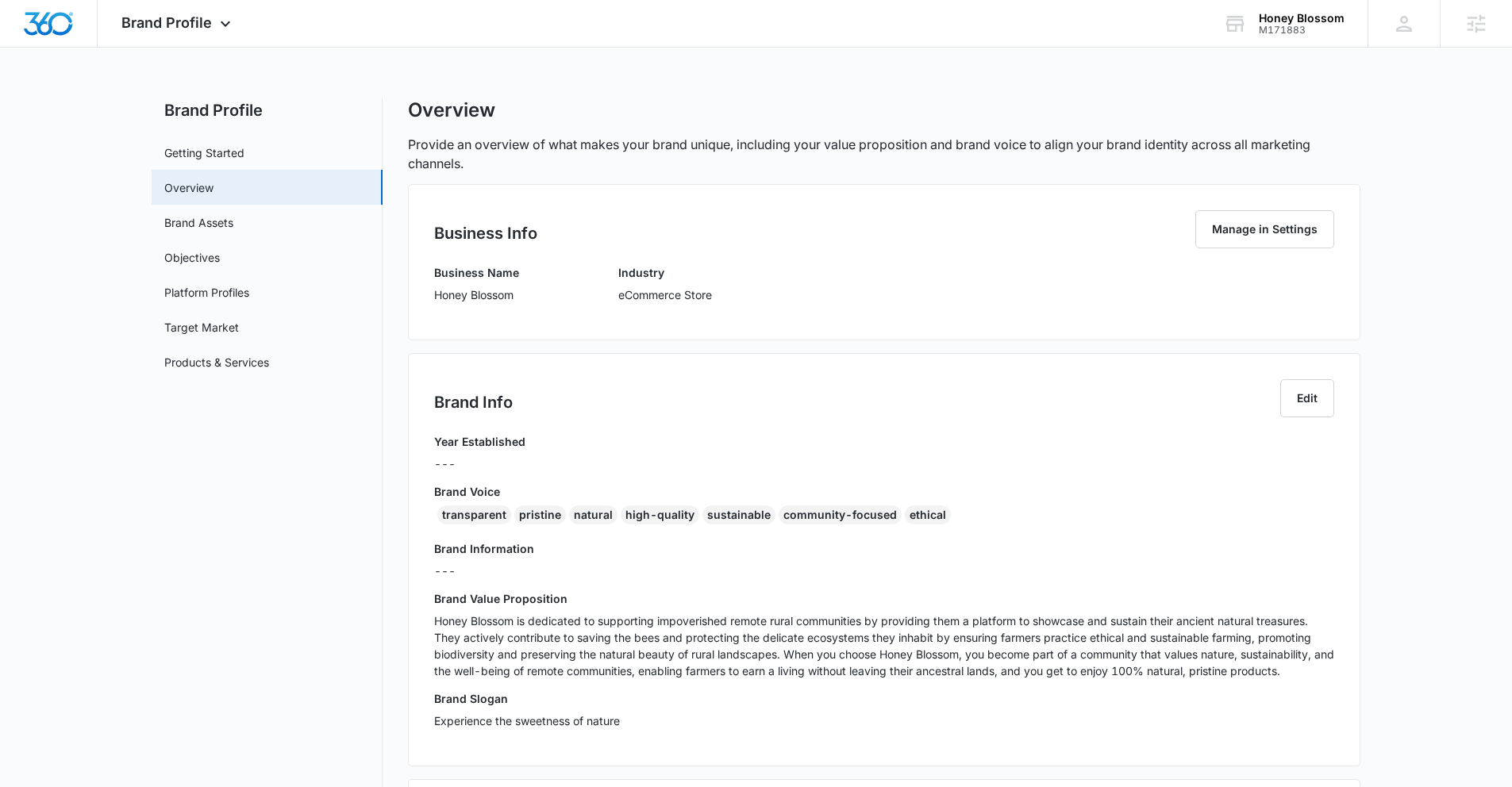
click at [667, 654] on p "Honey Blossom is dedicated to supporting impoverished remote rural communities …" at bounding box center [884, 645] width 900 height 67
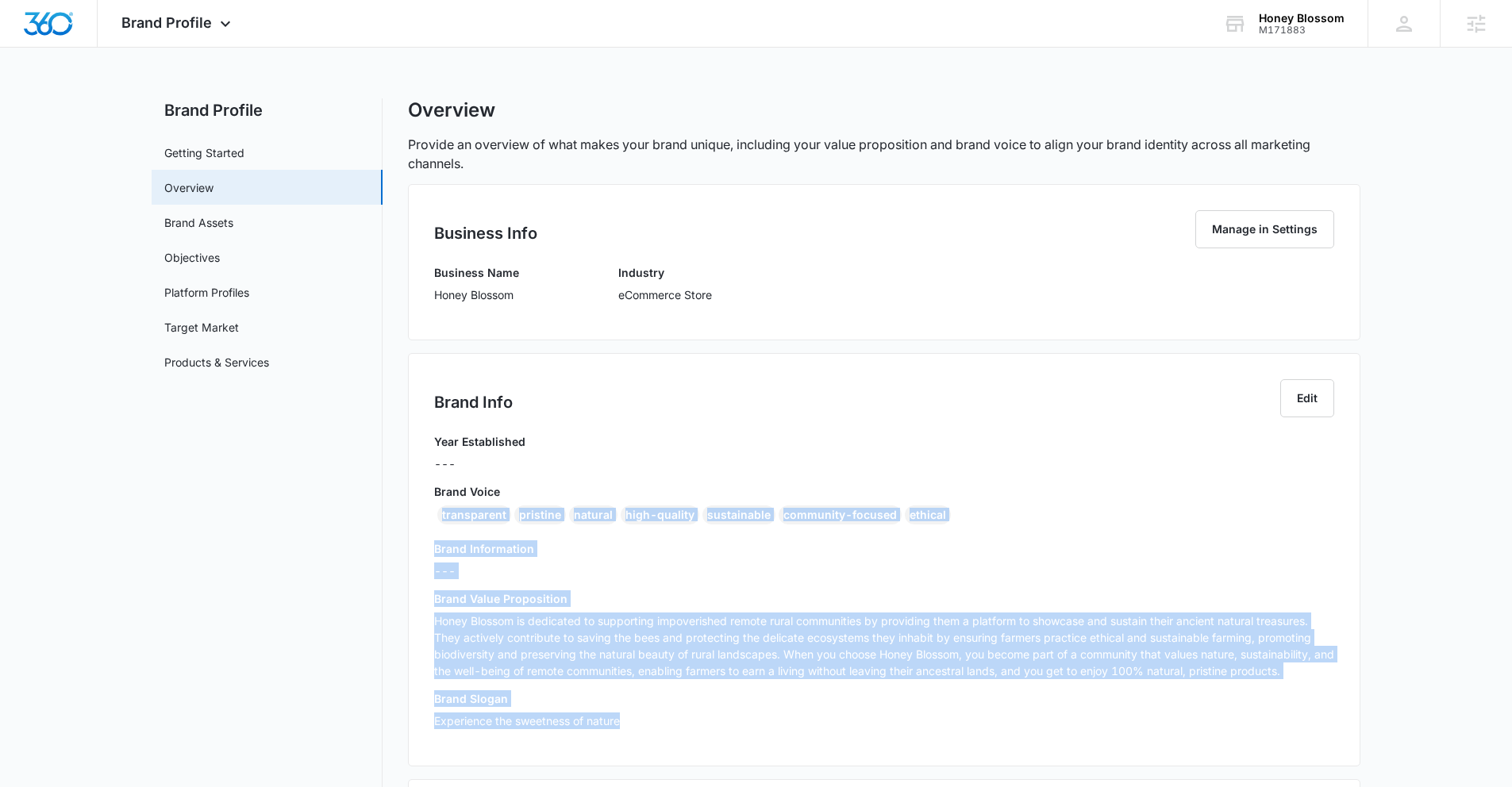
drag, startPoint x: 441, startPoint y: 517, endPoint x: 1021, endPoint y: 731, distance: 618.2
click at [1021, 731] on div "Year Established --- Brand Voice transparent pristine natural high-quality sust…" at bounding box center [884, 587] width 900 height 307
copy div "transparent pristine natural high-quality sustainable community-focused ethical…"
click at [222, 360] on link "Products & Services" at bounding box center [216, 361] width 105 height 16
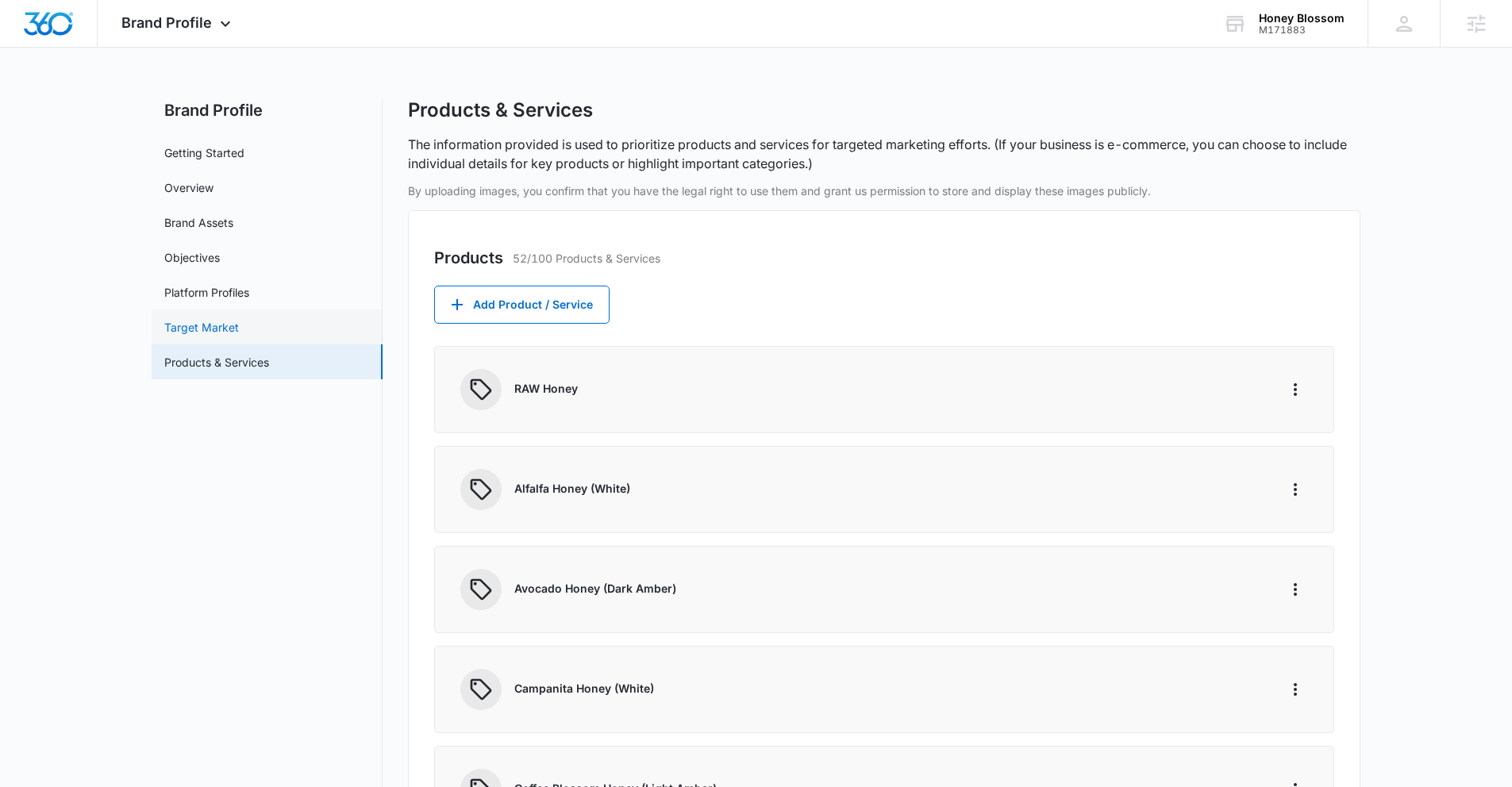
click at [222, 328] on link "Target Market" at bounding box center [201, 327] width 75 height 16
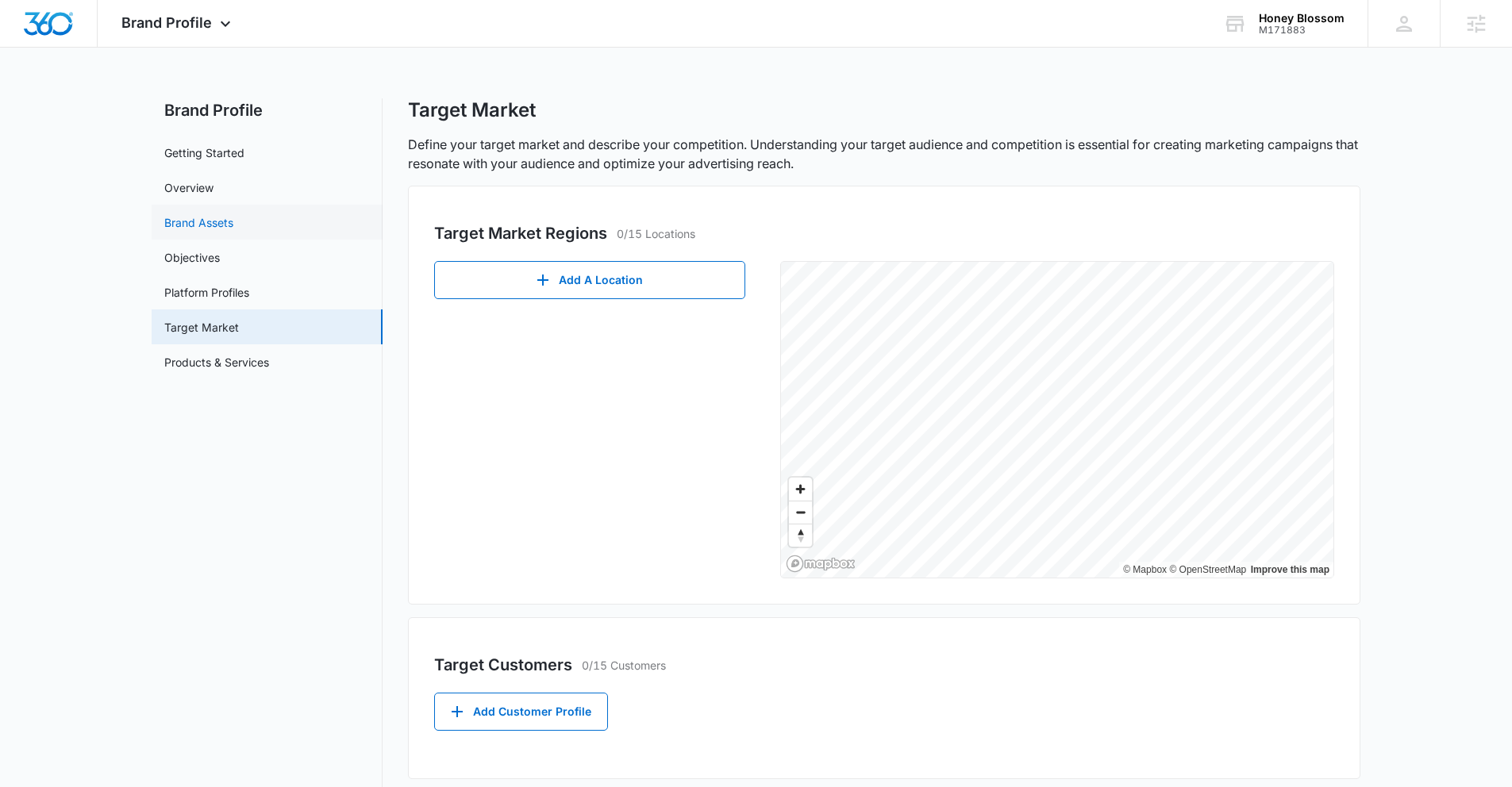
click at [214, 225] on link "Brand Assets" at bounding box center [198, 222] width 69 height 16
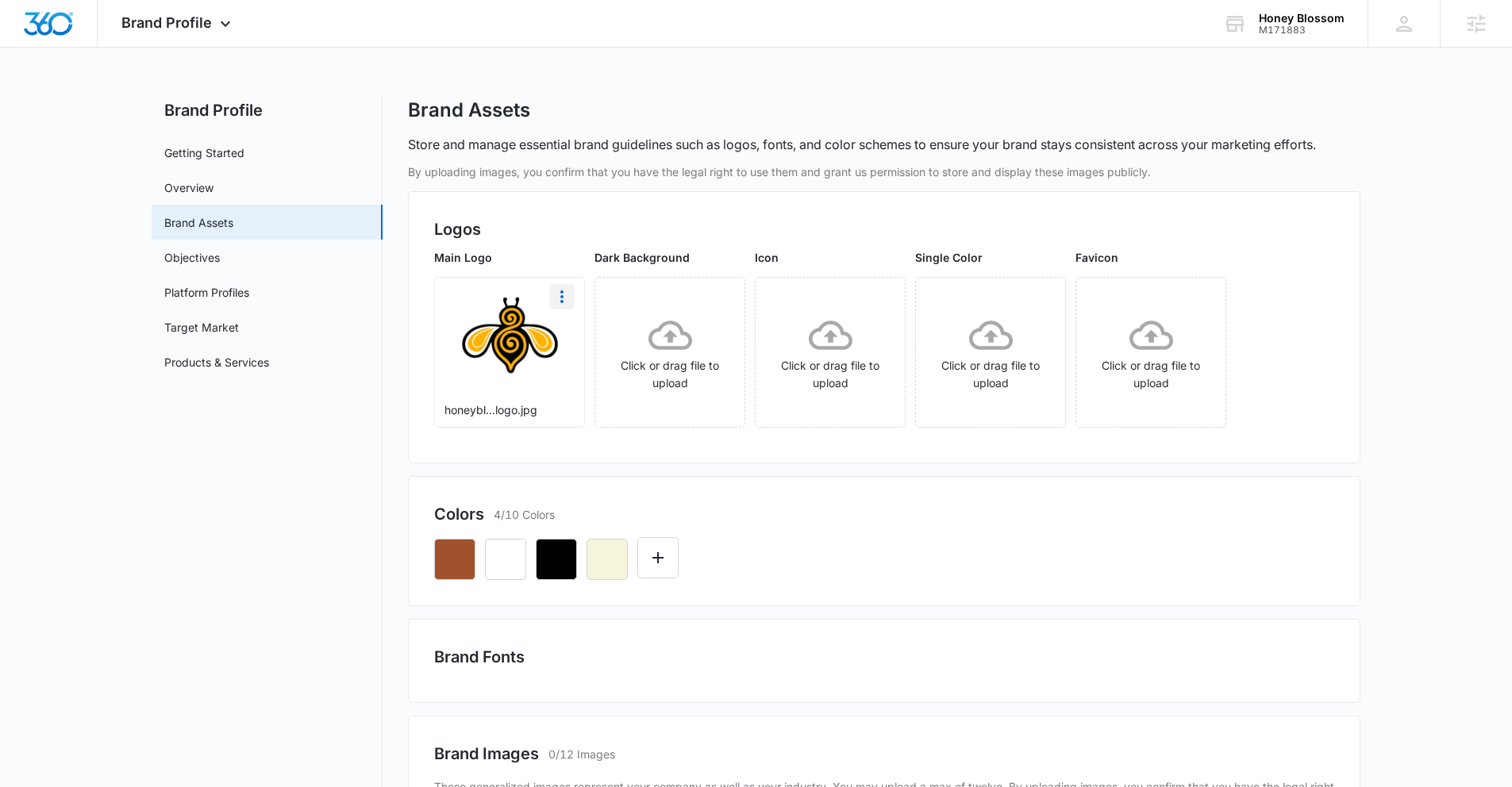
click at [563, 300] on icon "More" at bounding box center [562, 297] width 19 height 19
click at [579, 341] on div "Download" at bounding box center [595, 341] width 52 height 11
click at [188, 15] on span "Brand Profile" at bounding box center [166, 22] width 90 height 16
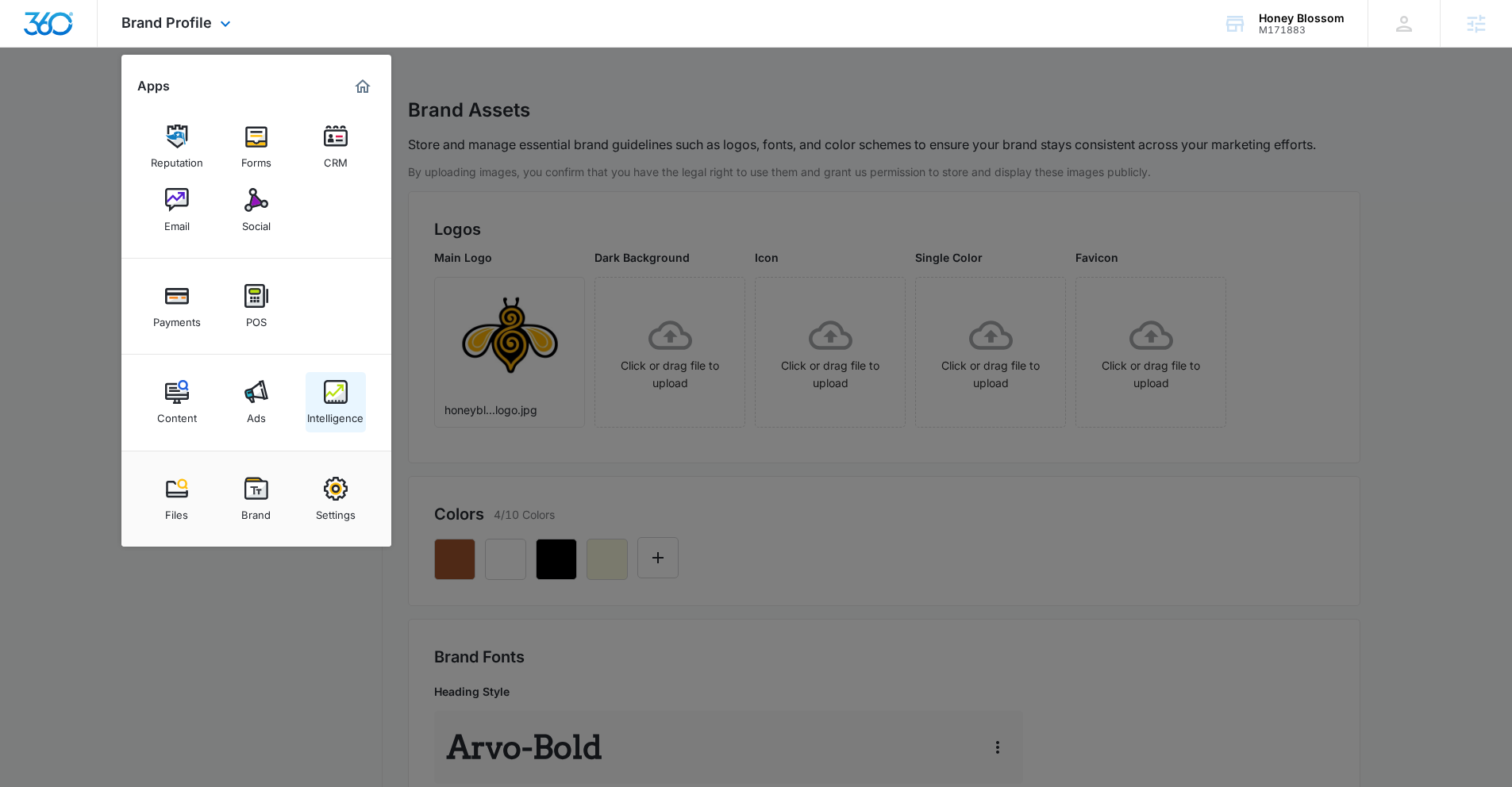
click at [343, 406] on div "Intelligence" at bounding box center [336, 414] width 57 height 21
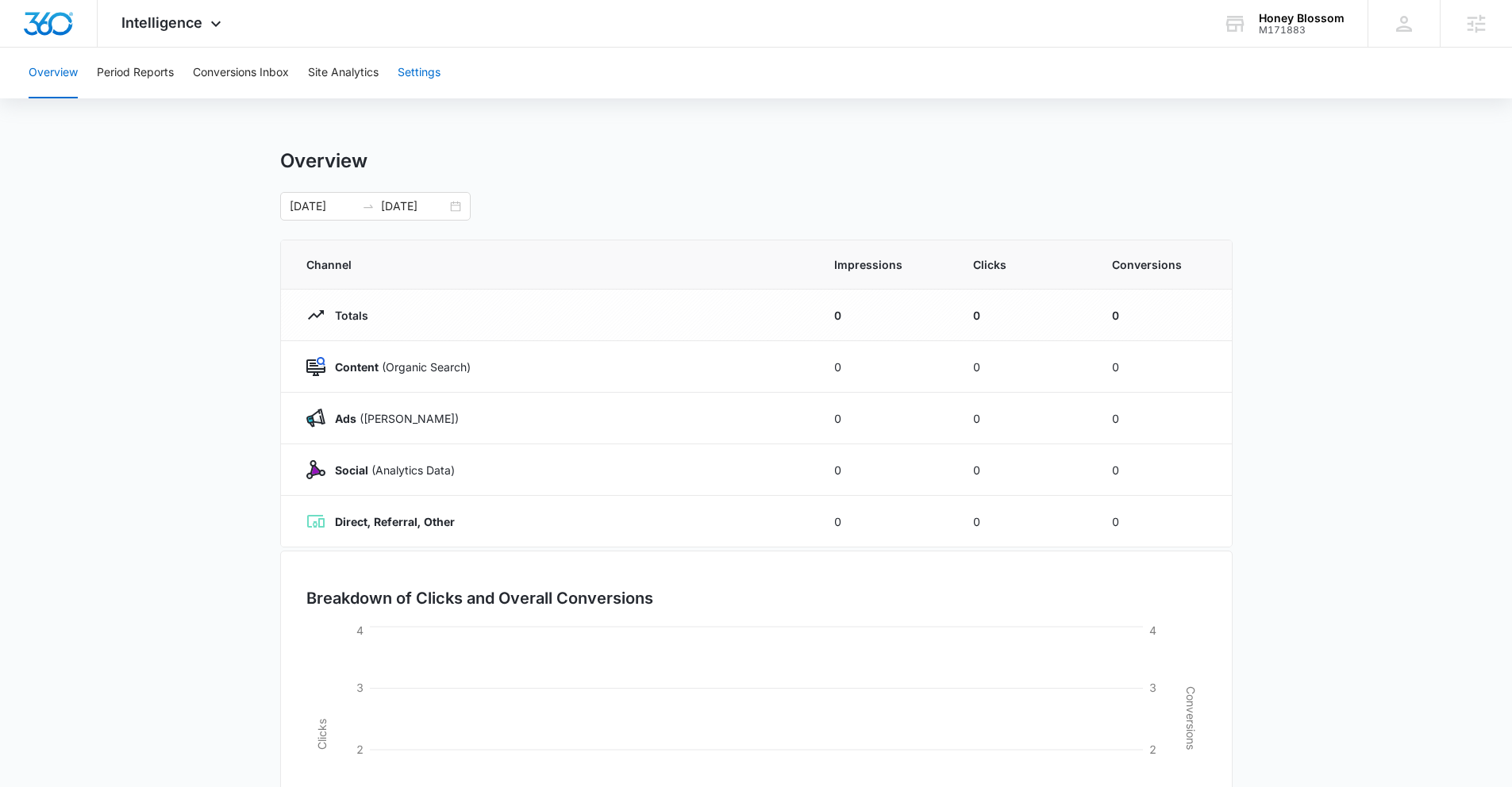
click at [432, 79] on button "Settings" at bounding box center [419, 72] width 43 height 51
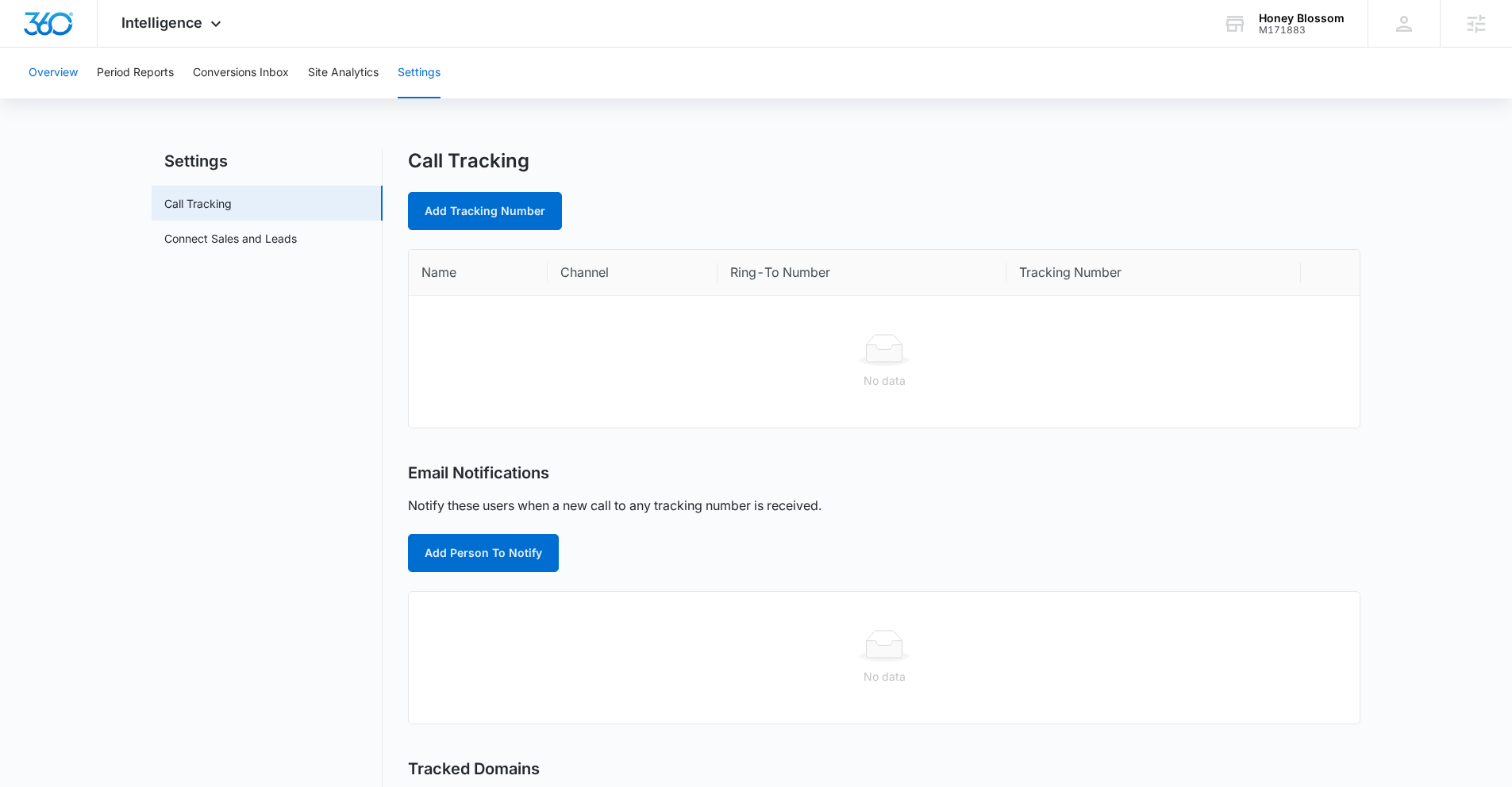
click at [65, 85] on button "Overview" at bounding box center [52, 72] width 49 height 51
